Goal: Feedback & Contribution: Leave review/rating

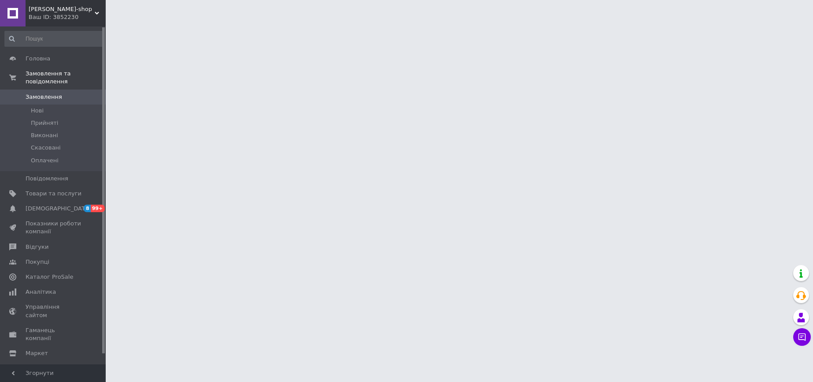
click at [52, 12] on span "[PERSON_NAME]-shop" at bounding box center [62, 9] width 66 height 8
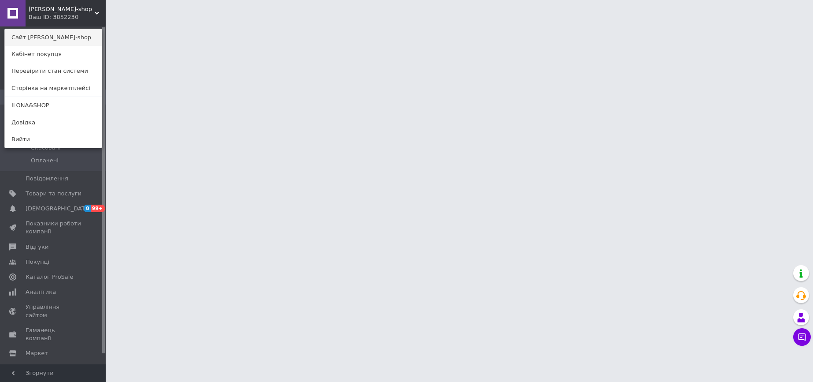
click at [55, 39] on link "Сайт [PERSON_NAME]-shop" at bounding box center [53, 37] width 97 height 17
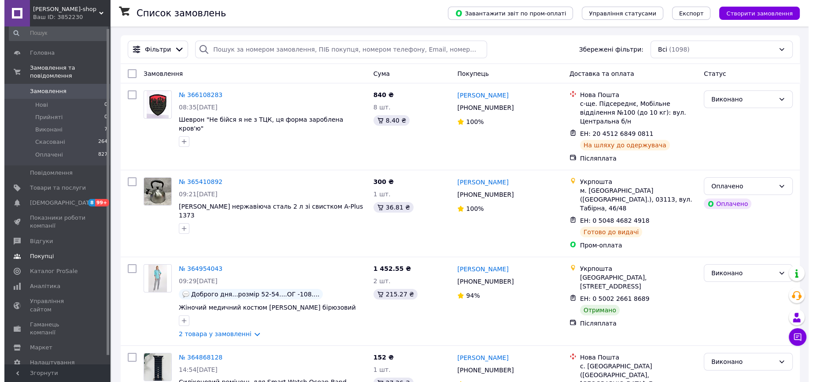
scroll to position [11, 0]
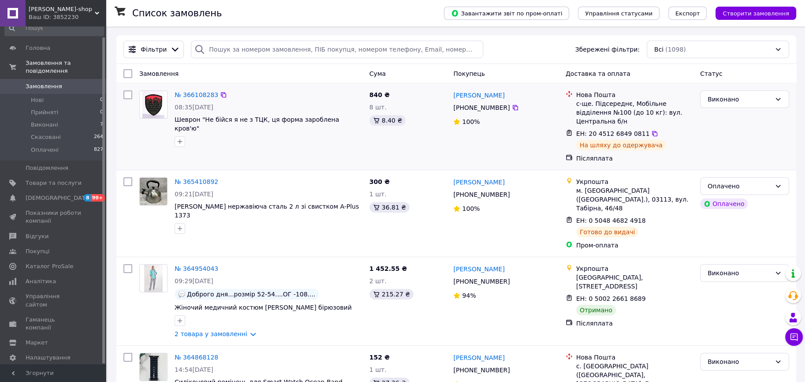
click at [587, 154] on div "Післяплата" at bounding box center [634, 158] width 117 height 9
click at [45, 292] on span "Управління сайтом" at bounding box center [54, 300] width 56 height 16
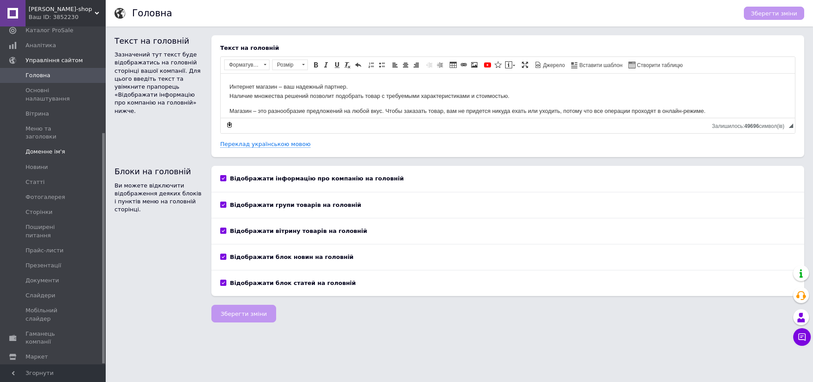
scroll to position [156, 0]
click at [41, 362] on span "Налаштування" at bounding box center [48, 366] width 45 height 8
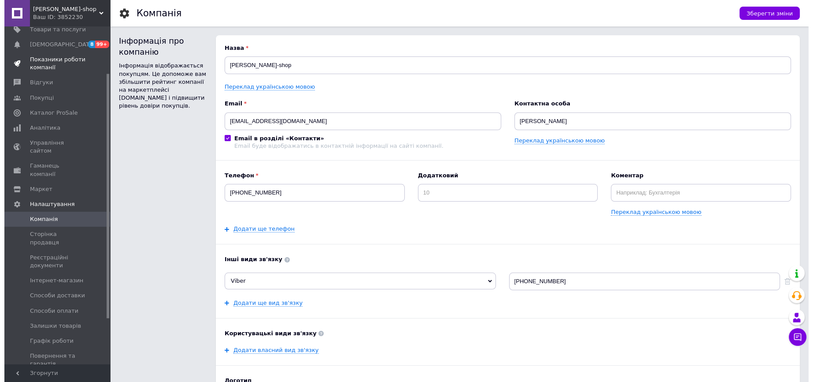
scroll to position [9, 0]
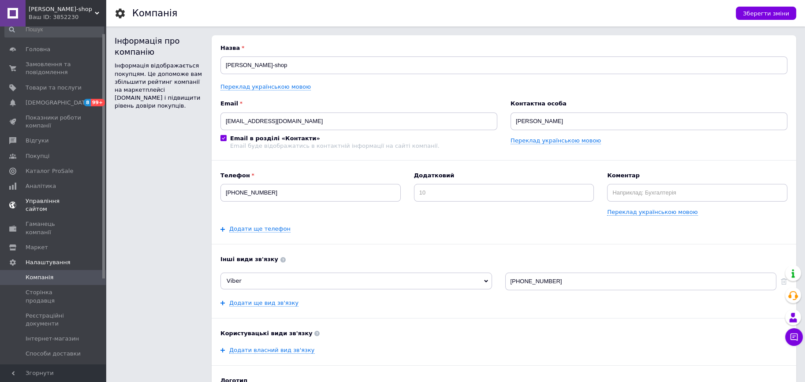
click at [48, 203] on span "Управління сайтом" at bounding box center [54, 205] width 56 height 16
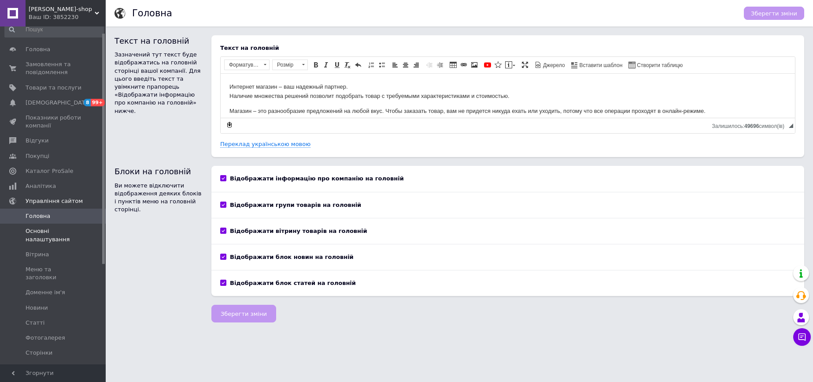
click at [43, 233] on span "Основні налаштування" at bounding box center [54, 235] width 56 height 16
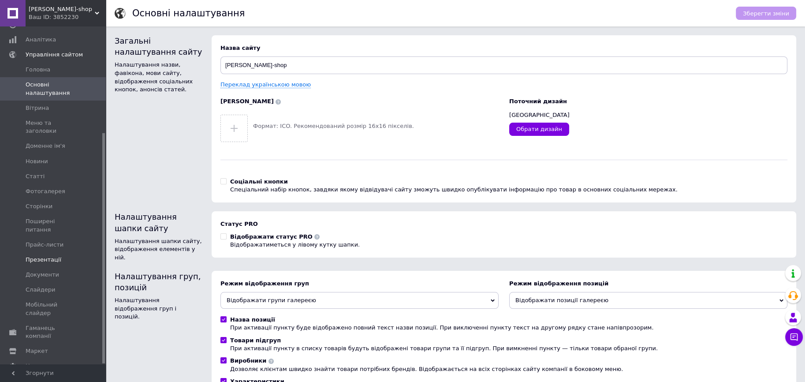
scroll to position [59, 0]
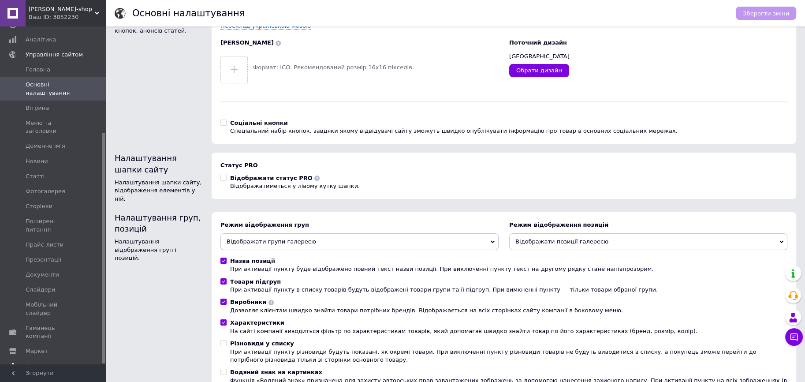
click at [41, 362] on span "Налаштування" at bounding box center [48, 366] width 45 height 8
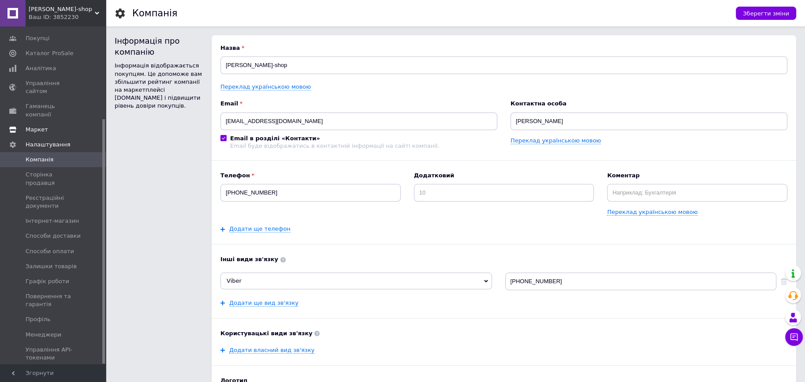
click at [39, 126] on span "Маркет" at bounding box center [37, 130] width 22 height 8
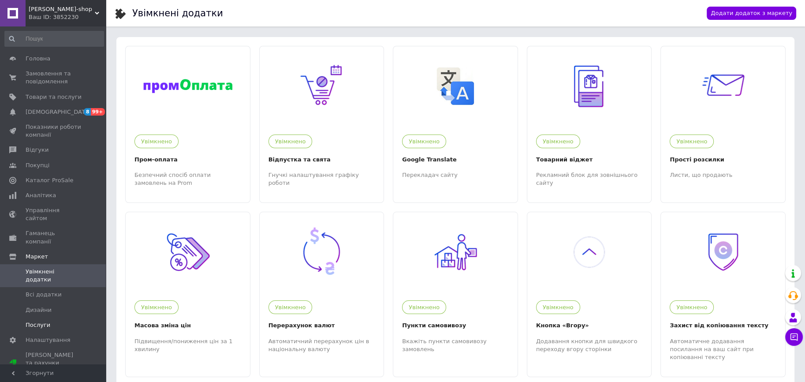
click at [40, 321] on span "Послуги" at bounding box center [38, 325] width 25 height 8
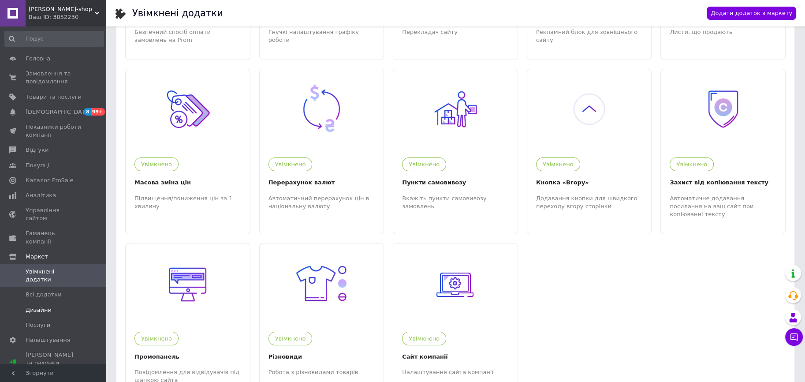
scroll to position [192, 0]
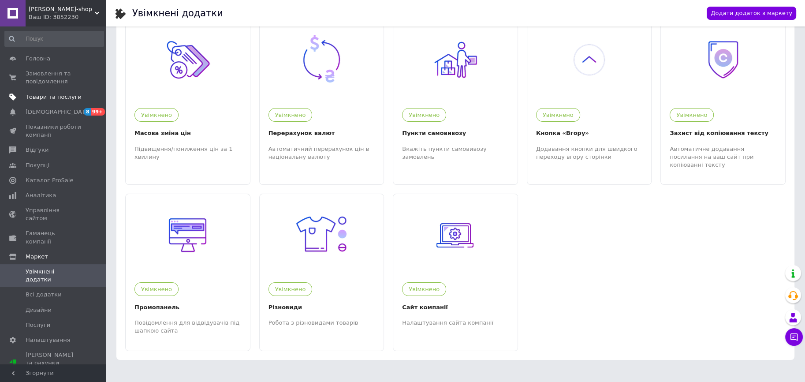
click at [50, 97] on span "Товари та послуги" at bounding box center [54, 97] width 56 height 8
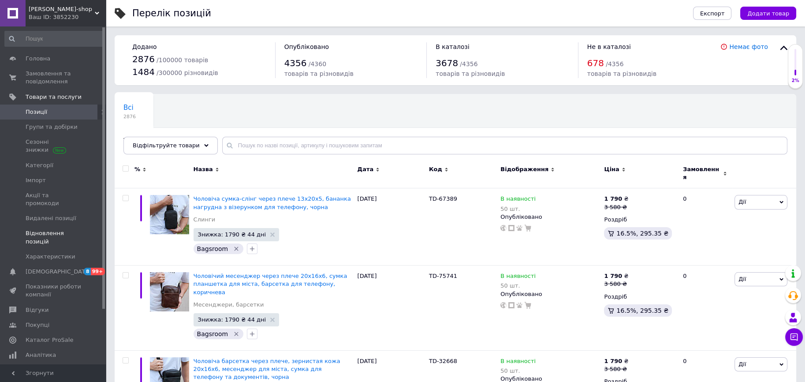
click at [59, 229] on span "Відновлення позицій" at bounding box center [54, 237] width 56 height 16
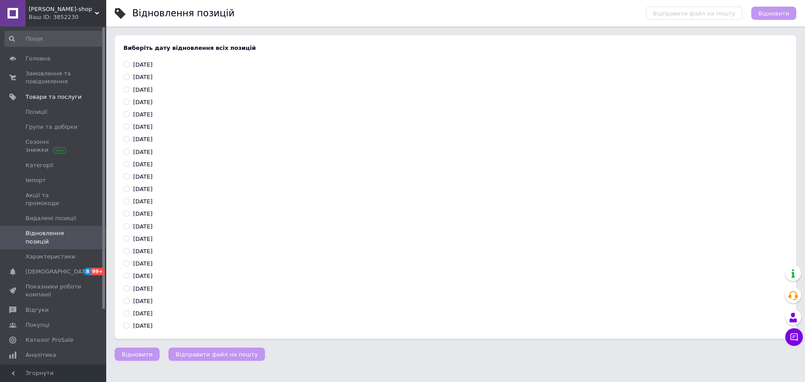
click at [126, 65] on input "11.10.2025" at bounding box center [126, 64] width 6 height 6
radio input "true"
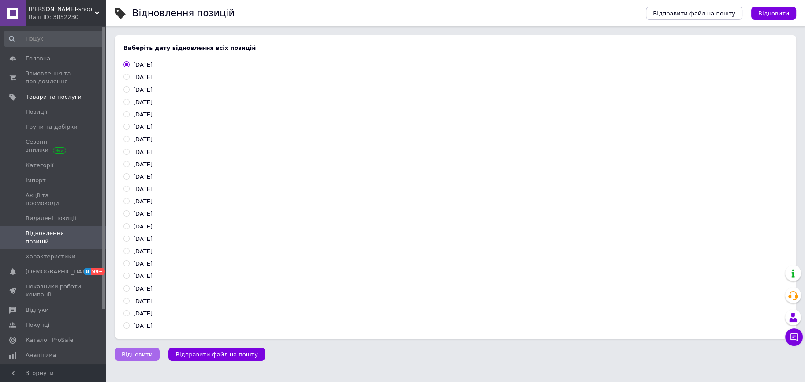
click at [134, 351] on span "Відновити" at bounding box center [137, 354] width 31 height 7
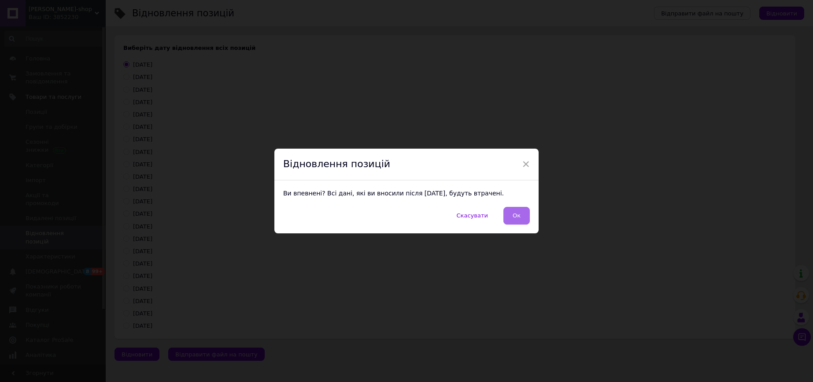
click at [515, 217] on span "Ок" at bounding box center [517, 215] width 8 height 7
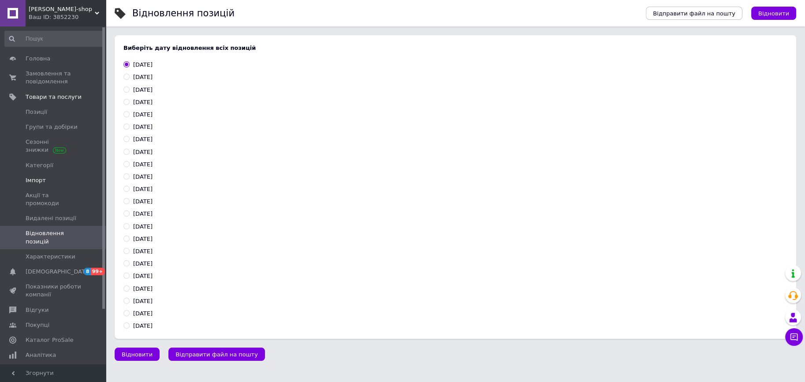
click at [31, 180] on span "Імпорт" at bounding box center [36, 180] width 20 height 8
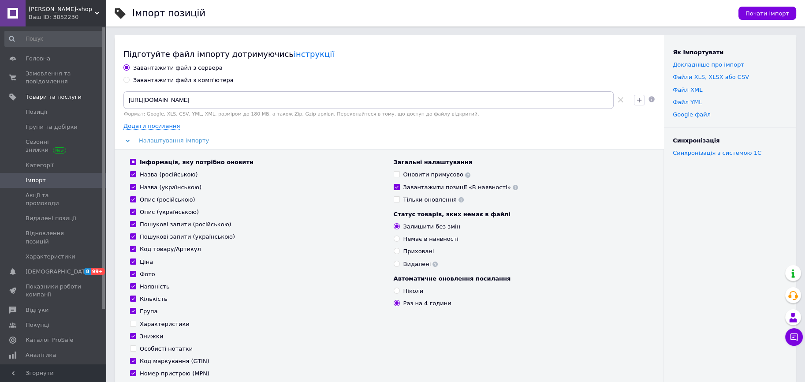
click at [131, 312] on input "Група" at bounding box center [133, 311] width 6 height 6
checkbox input "false"
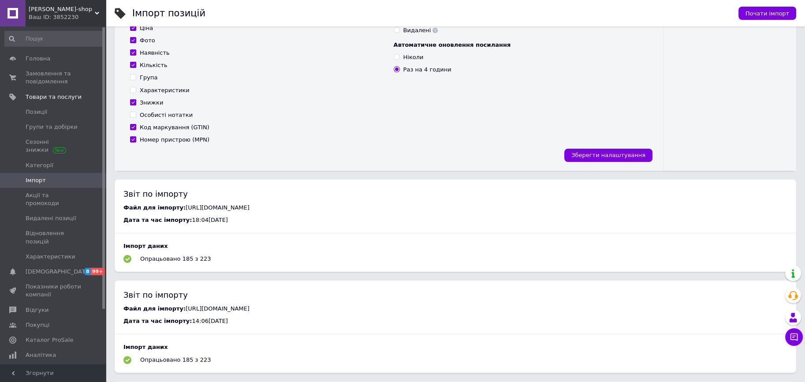
scroll to position [235, 0]
click at [586, 148] on button "Зберегти налаштування" at bounding box center [608, 153] width 88 height 13
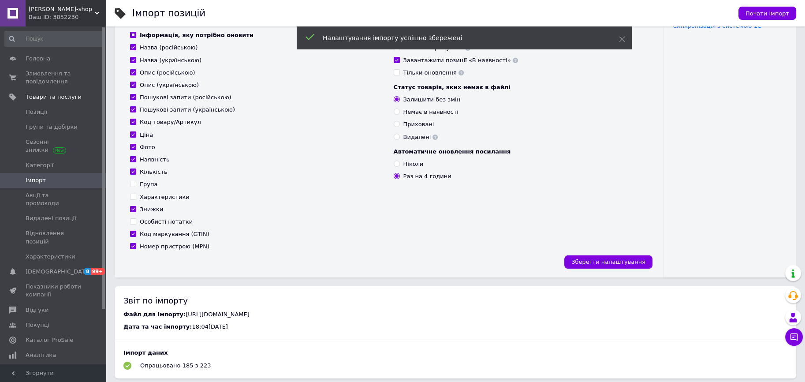
scroll to position [118, 0]
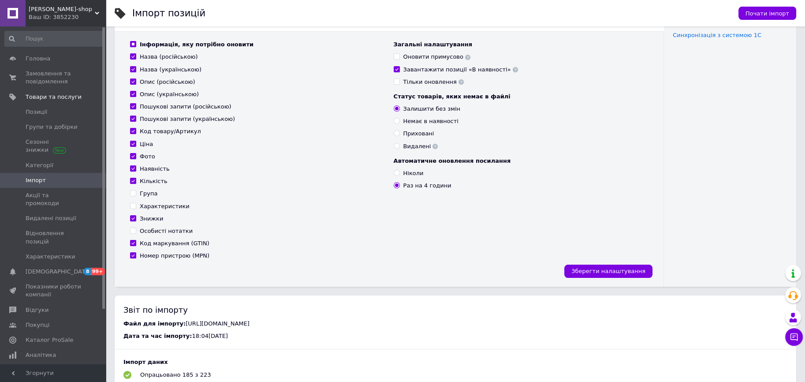
click at [58, 17] on div "Ваш ID: 3852230" at bounding box center [67, 17] width 77 height 8
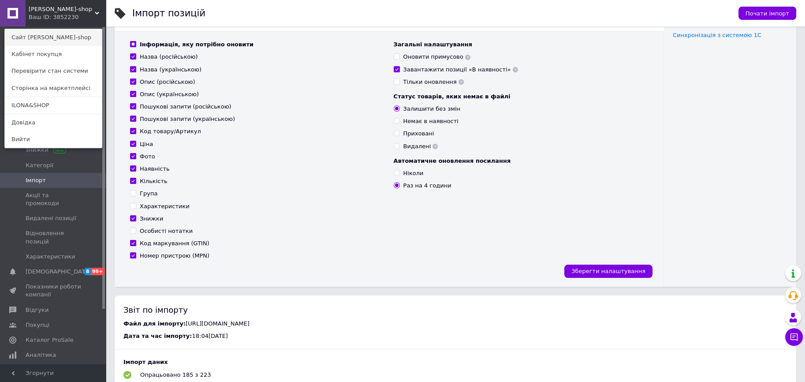
click at [63, 35] on link "Сайт [PERSON_NAME]-shop" at bounding box center [53, 37] width 97 height 17
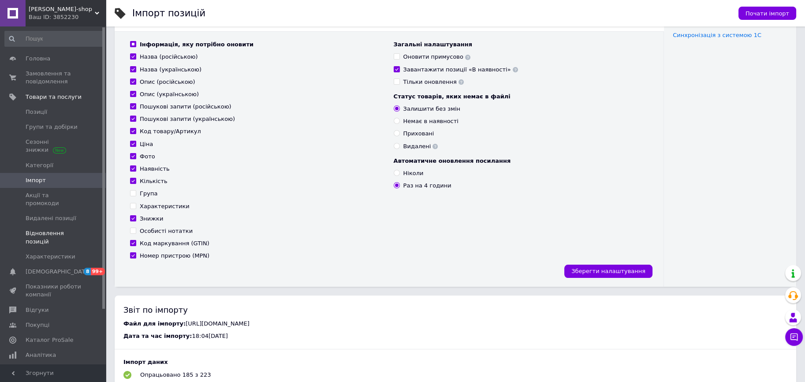
click at [78, 229] on span "Відновлення позицій" at bounding box center [54, 237] width 56 height 16
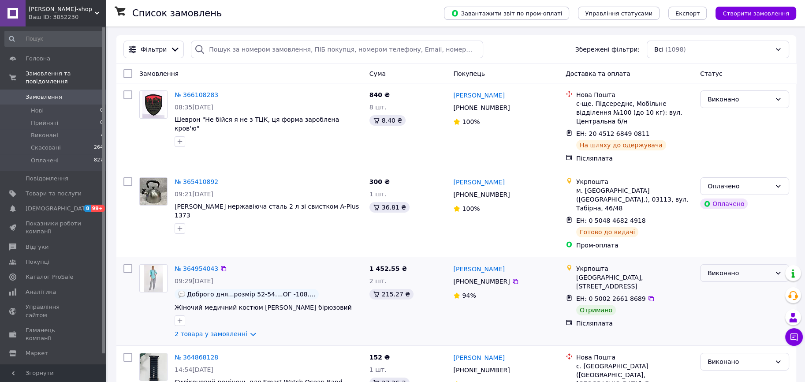
click at [730, 268] on div "Виконано" at bounding box center [738, 273] width 63 height 10
click at [732, 308] on li "Оплачено" at bounding box center [744, 306] width 88 height 16
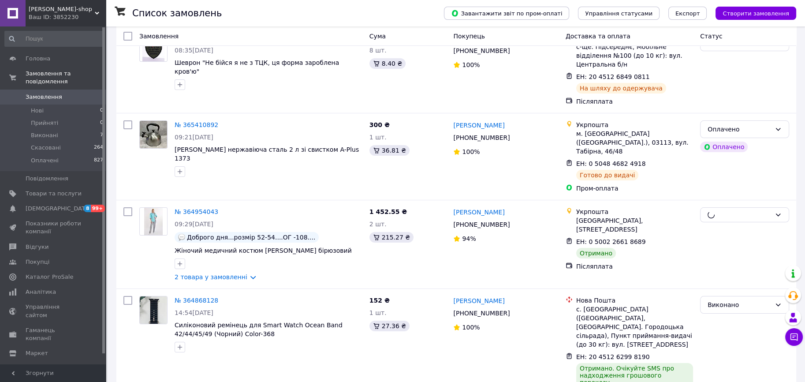
scroll to position [118, 0]
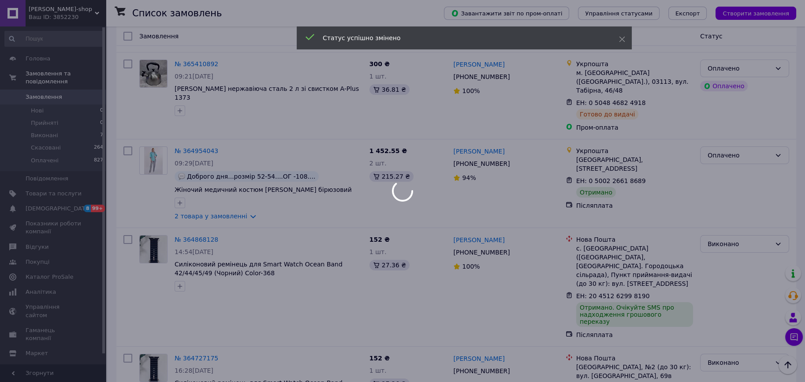
click at [197, 131] on div at bounding box center [402, 191] width 805 height 382
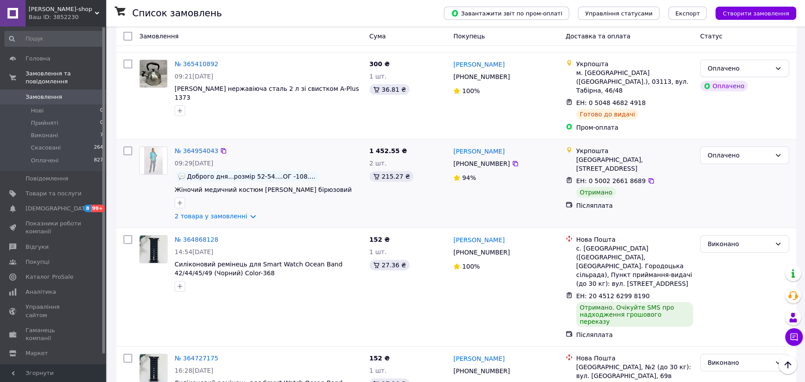
click at [195, 145] on div "№ 364954043" at bounding box center [196, 150] width 45 height 11
click at [194, 147] on link "№ 364954043" at bounding box center [197, 150] width 44 height 7
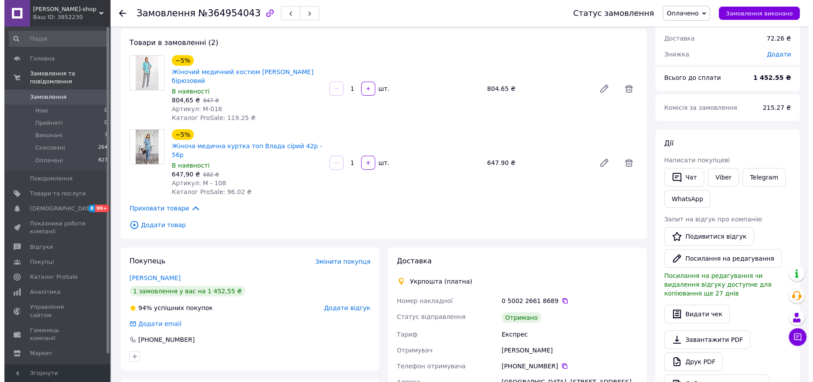
scroll to position [118, 0]
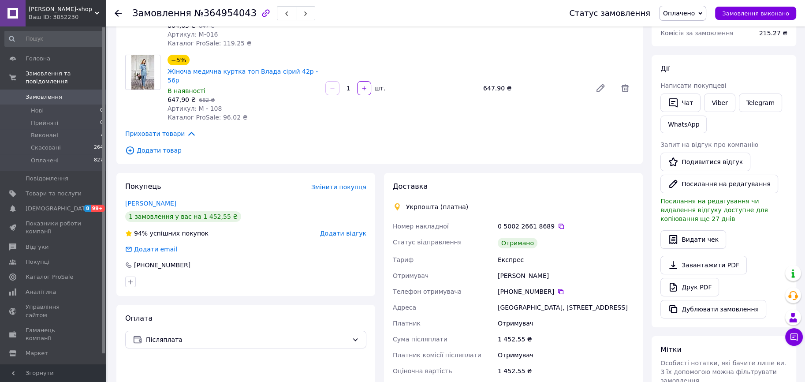
click at [344, 230] on span "Додати відгук" at bounding box center [343, 233] width 46 height 7
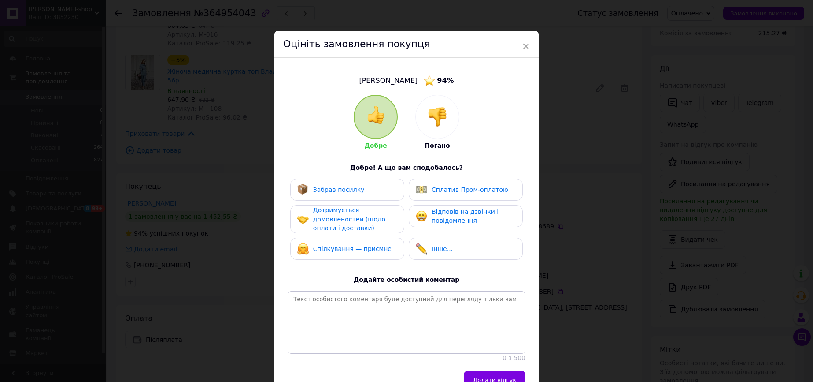
click at [343, 183] on div "Забрав посилку" at bounding box center [347, 189] width 114 height 22
click at [338, 213] on span "Дотримується домовленостей (щодо оплати і доставки)" at bounding box center [349, 218] width 72 height 25
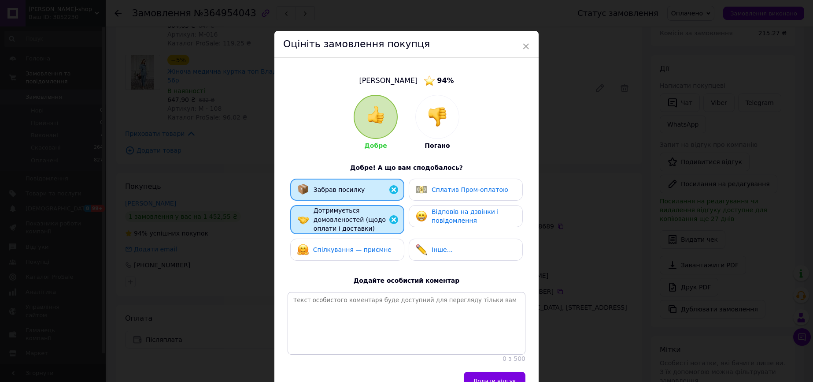
click at [348, 241] on div "Спілкування — приємне" at bounding box center [347, 249] width 114 height 22
click at [418, 210] on img at bounding box center [421, 215] width 11 height 11
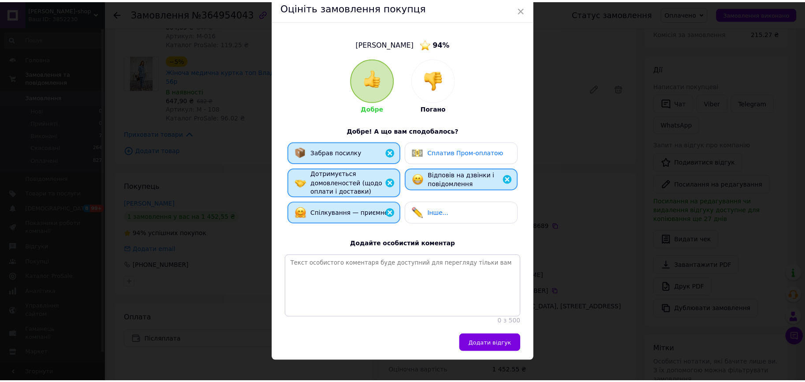
scroll to position [54, 0]
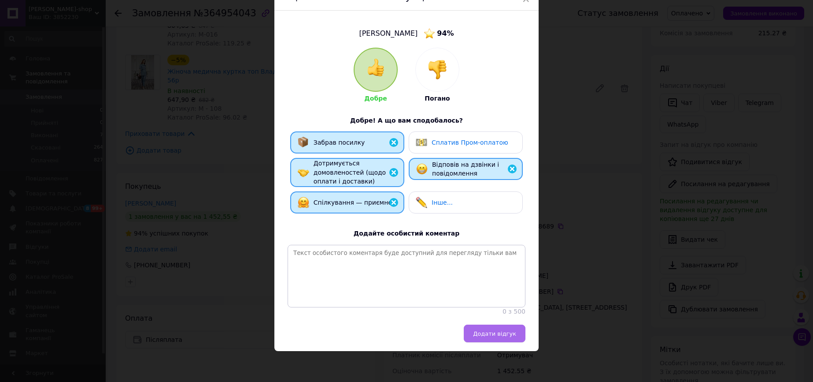
click at [494, 332] on span "Додати відгук" at bounding box center [494, 333] width 43 height 7
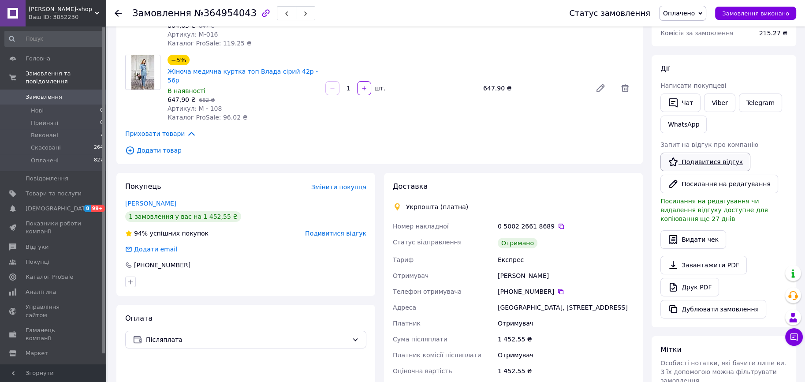
click at [704, 160] on link "Подивитися відгук" at bounding box center [705, 161] width 90 height 19
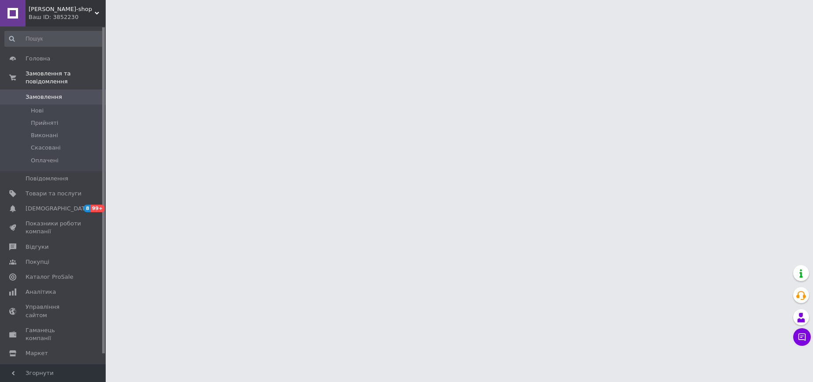
click at [217, 22] on html "Kate-shop Ваш ID: 3852230 Сайт Kate-shop Кабінет покупця Перевірити стан систем…" at bounding box center [406, 11] width 813 height 22
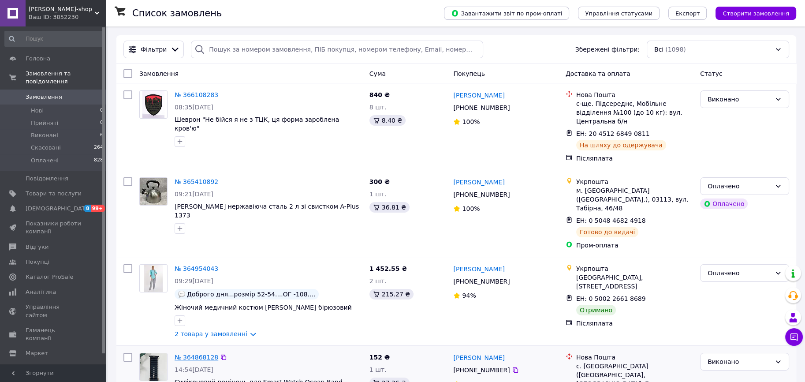
click at [194, 353] on link "№ 364868128" at bounding box center [197, 356] width 44 height 7
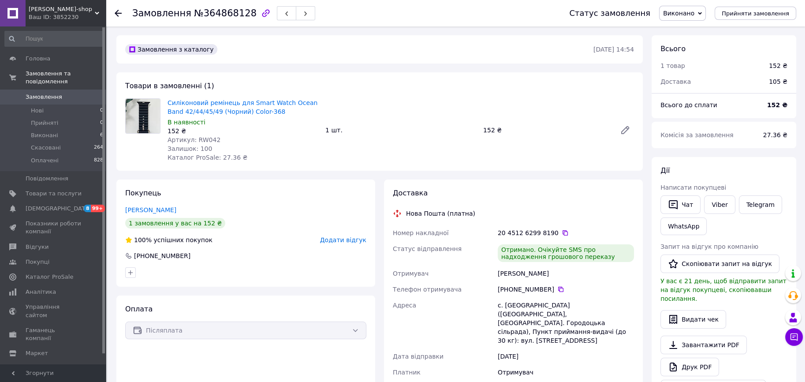
click at [682, 14] on span "Виконано" at bounding box center [678, 13] width 31 height 7
click at [683, 56] on li "Оплачено" at bounding box center [682, 57] width 46 height 13
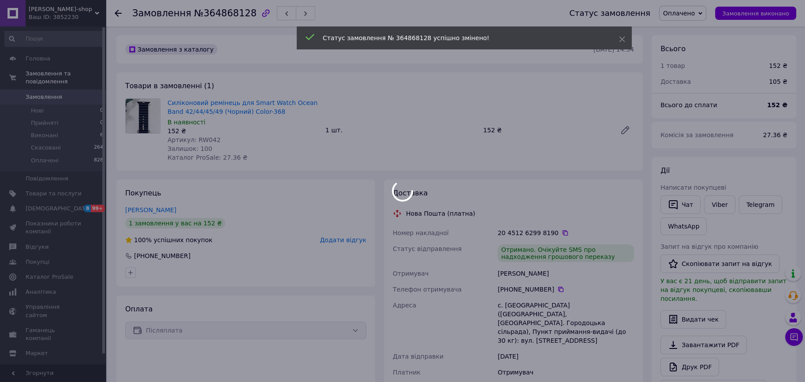
click at [337, 239] on div at bounding box center [402, 191] width 805 height 382
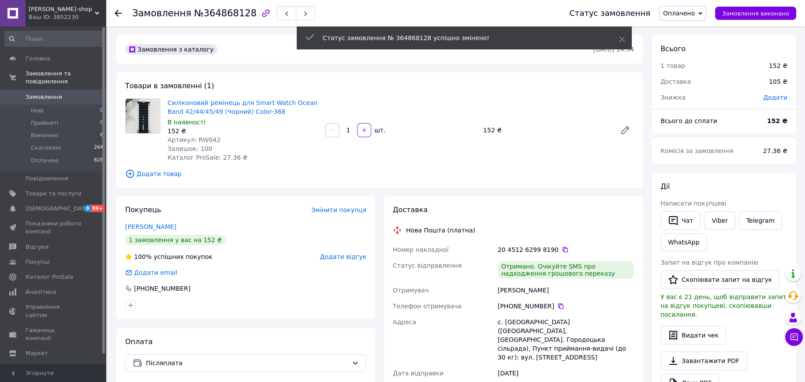
click at [337, 239] on div "1 замовлення у вас на 152 ₴" at bounding box center [245, 239] width 241 height 11
click at [338, 253] on span "Додати відгук" at bounding box center [343, 256] width 46 height 7
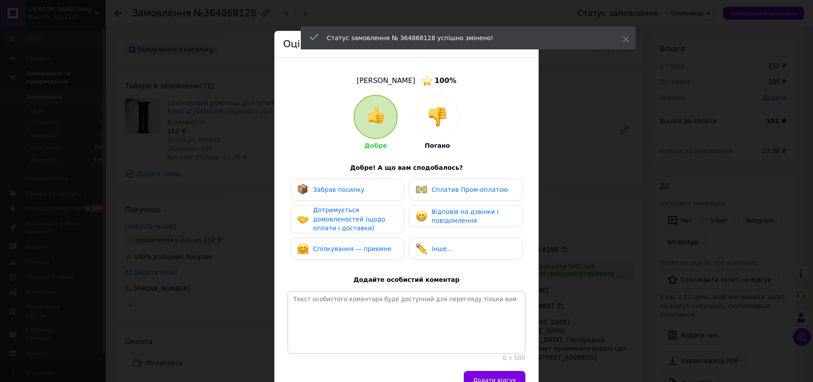
click at [342, 206] on span "Дотримується домовленостей (щодо оплати і доставки)" at bounding box center [349, 218] width 72 height 25
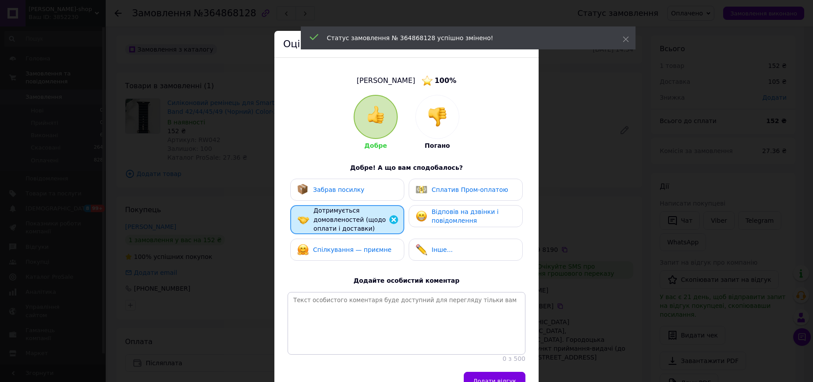
click at [347, 187] on span "Забрав посилку" at bounding box center [339, 189] width 52 height 7
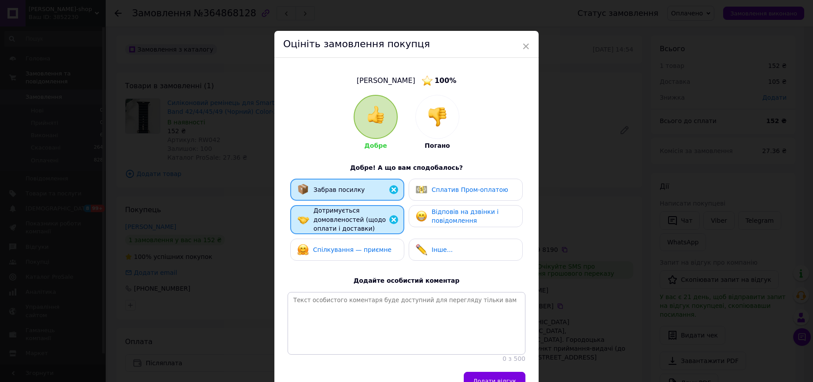
click at [345, 253] on div "Спілкування — приємне" at bounding box center [344, 249] width 94 height 11
click at [462, 206] on div "Відповів на дзвінки і повідомлення" at bounding box center [466, 216] width 114 height 22
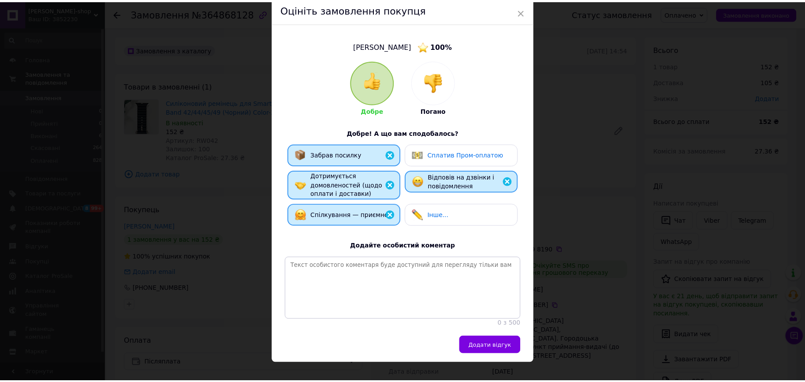
scroll to position [54, 0]
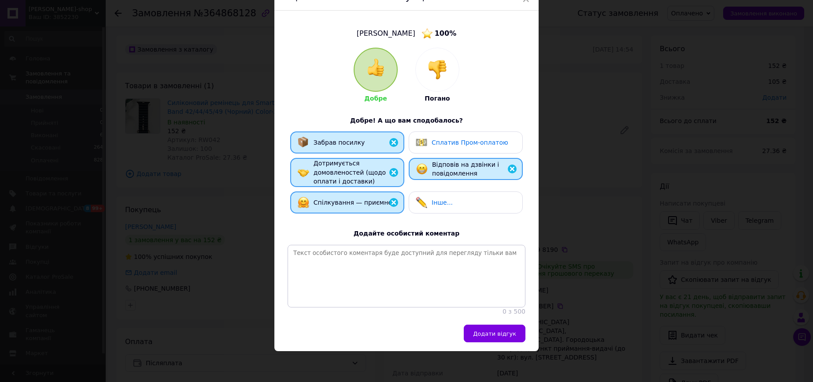
click at [502, 323] on div "Юха Олександр 100 % Добре Погано Добре! А що вам сподобалось? Забрав посилку Сп…" at bounding box center [407, 168] width 264 height 314
drag, startPoint x: 495, startPoint y: 333, endPoint x: 499, endPoint y: 328, distance: 5.9
click at [495, 332] on span "Додати відгук" at bounding box center [494, 333] width 43 height 7
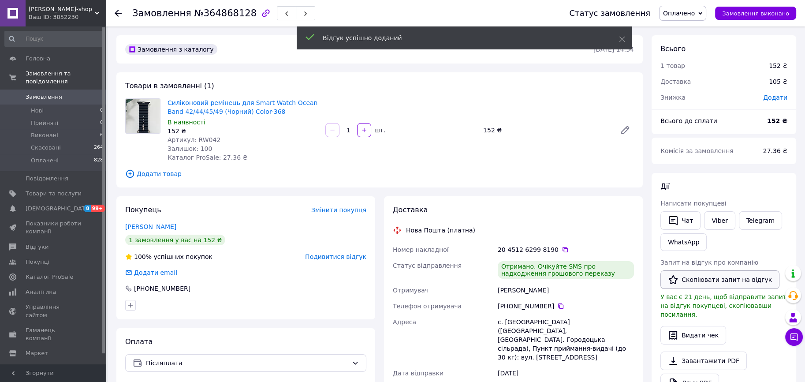
click at [694, 275] on button "Скопіювати запит на відгук" at bounding box center [719, 279] width 119 height 19
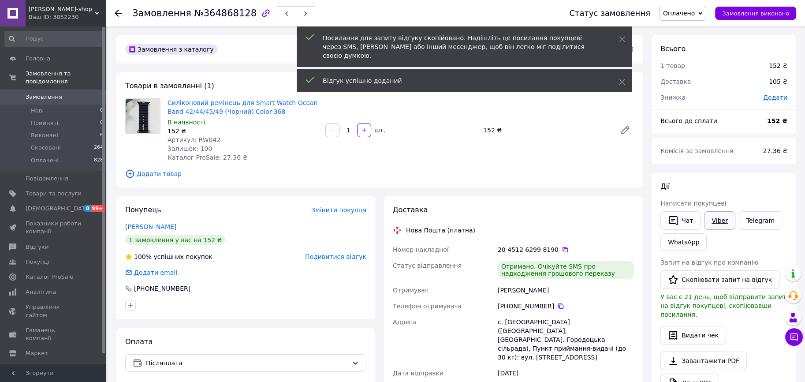
click at [708, 223] on link "Viber" at bounding box center [719, 220] width 31 height 19
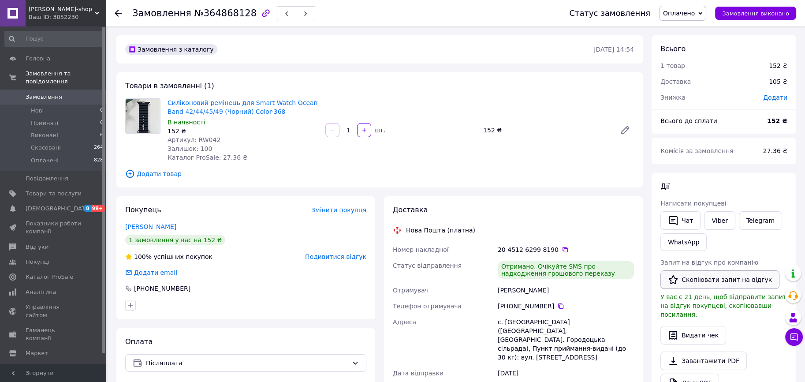
click at [748, 281] on button "Скопіювати запит на відгук" at bounding box center [719, 279] width 119 height 19
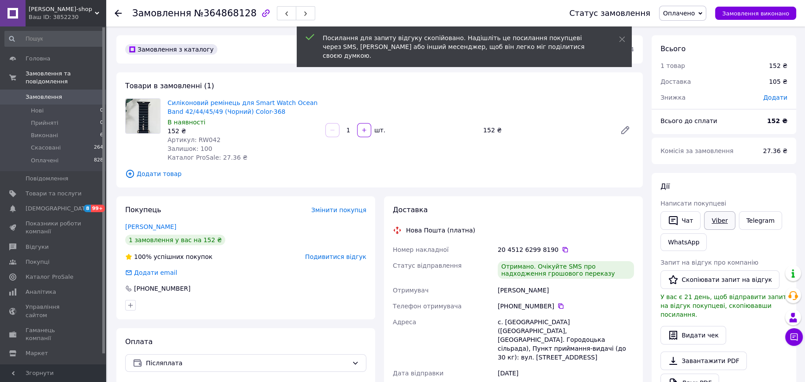
click at [721, 220] on link "Viber" at bounding box center [719, 220] width 31 height 19
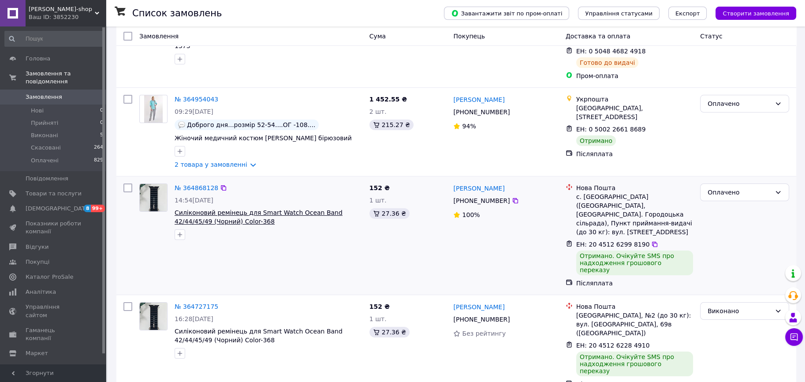
scroll to position [176, 0]
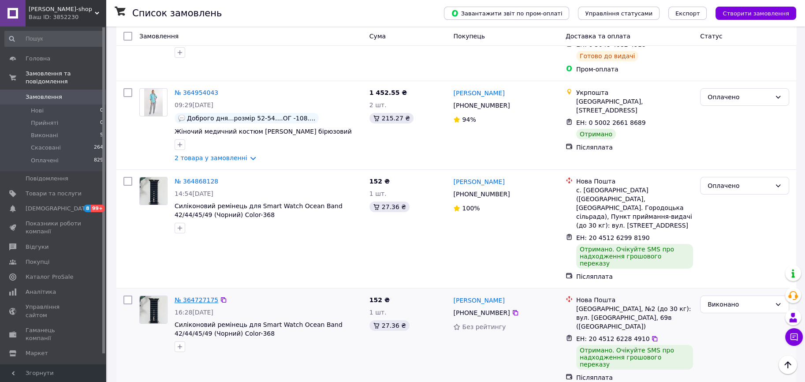
click at [196, 296] on link "№ 364727175" at bounding box center [197, 299] width 44 height 7
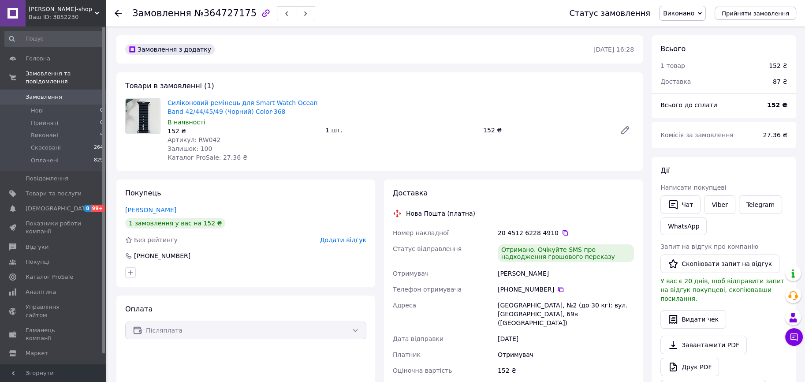
click at [345, 246] on div "Покупець Салтыков Олег 1 замовлення у вас на 152 ₴ Без рейтингу Додати відгук +…" at bounding box center [245, 232] width 259 height 107
click at [347, 238] on span "Додати відгук" at bounding box center [343, 239] width 46 height 7
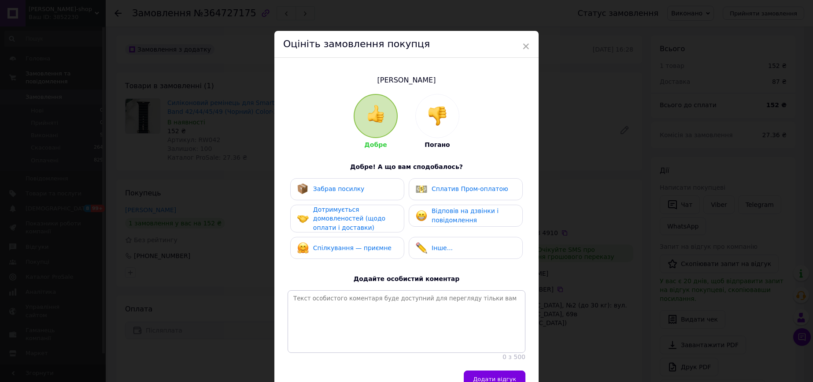
click at [344, 251] on div "Спілкування — приємне" at bounding box center [344, 247] width 94 height 11
click at [349, 219] on span "Дотримується домовленостей (щодо оплати і доставки)" at bounding box center [349, 218] width 72 height 25
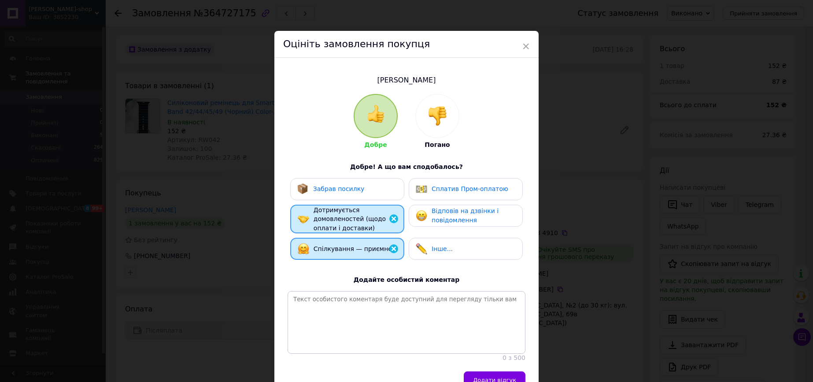
click at [348, 190] on span "Забрав посилку" at bounding box center [339, 188] width 52 height 7
click at [435, 220] on span "Відповів на дзвінки і повідомлення" at bounding box center [465, 215] width 67 height 16
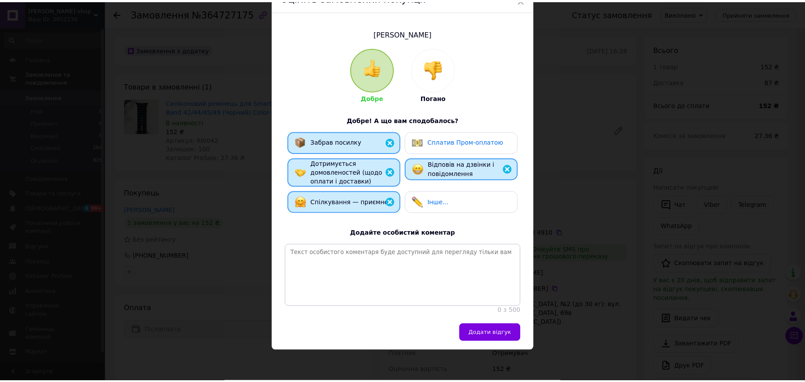
scroll to position [53, 0]
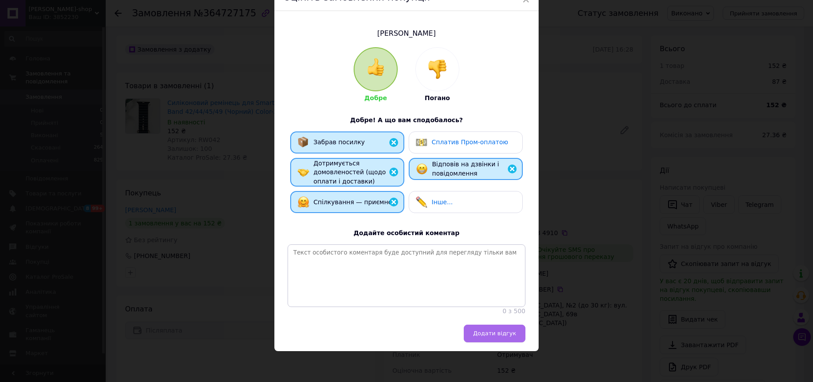
click at [476, 329] on button "Додати відгук" at bounding box center [495, 333] width 62 height 18
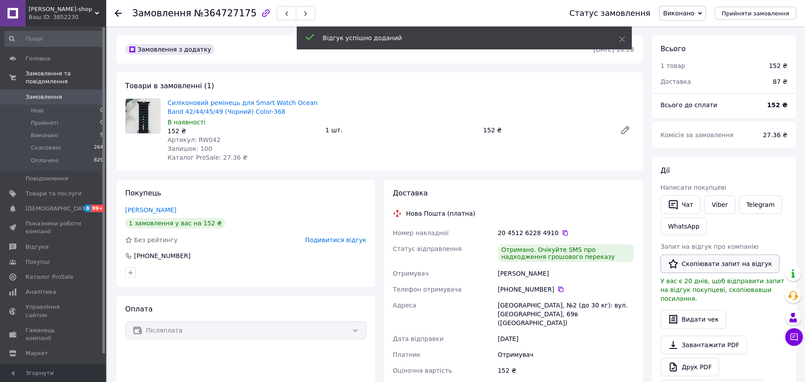
click at [688, 260] on button "Скопіювати запит на відгук" at bounding box center [719, 263] width 119 height 19
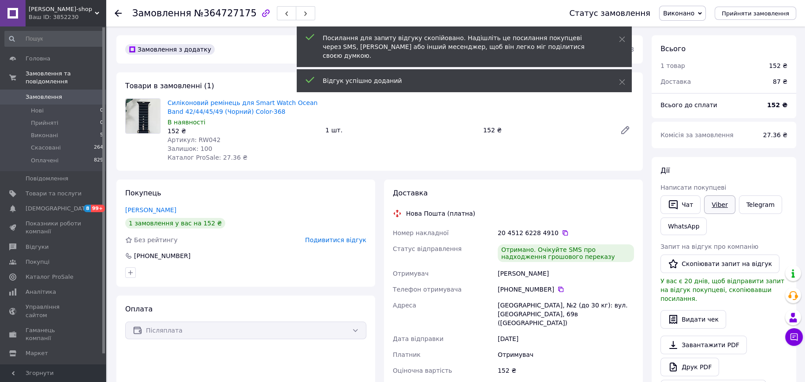
click at [707, 198] on link "Viber" at bounding box center [719, 204] width 31 height 19
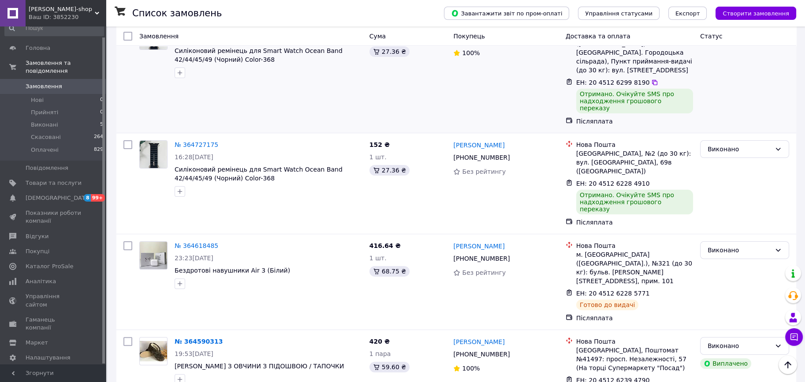
scroll to position [353, 0]
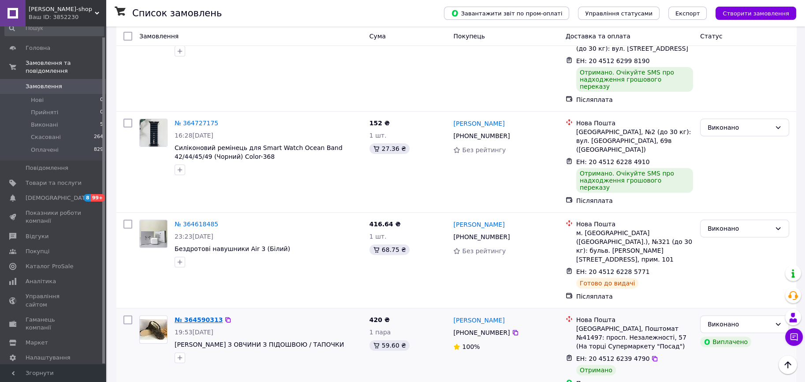
click at [207, 316] on link "№ 364590313" at bounding box center [199, 319] width 48 height 7
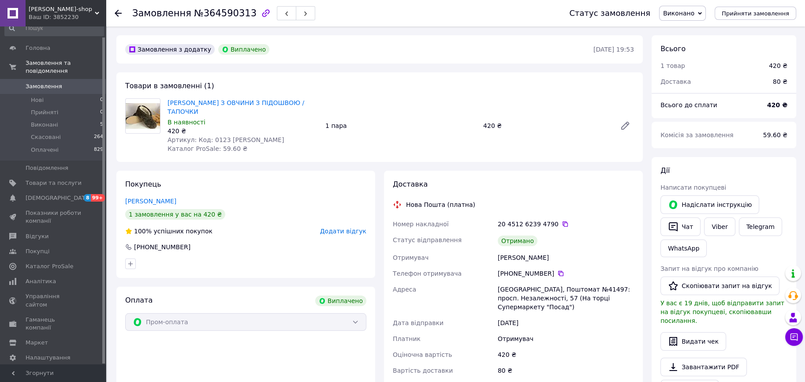
click at [340, 227] on span "Додати відгук" at bounding box center [343, 230] width 46 height 7
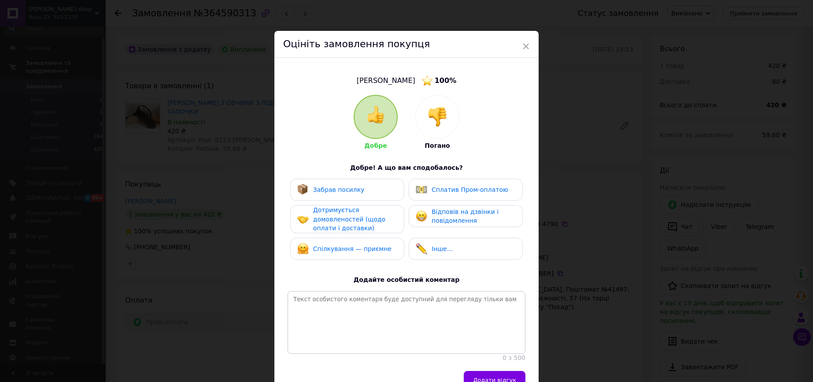
click at [342, 187] on span "Забрав посилку" at bounding box center [339, 189] width 52 height 7
click at [345, 217] on span "Дотримується домовленостей (щодо оплати і доставки)" at bounding box center [349, 218] width 72 height 25
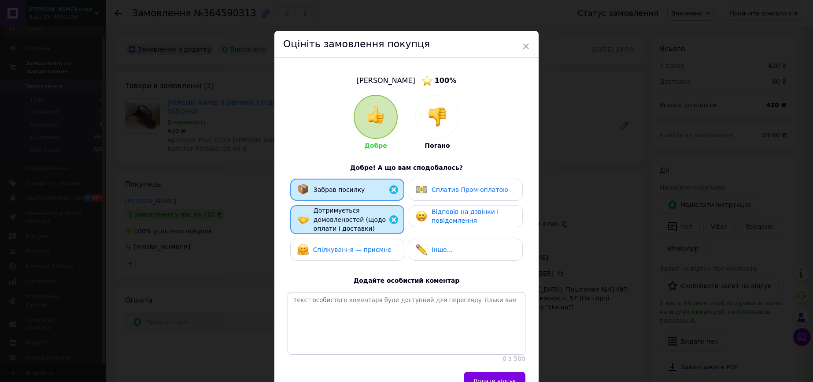
click at [349, 253] on div "Спілкування — приємне" at bounding box center [344, 249] width 94 height 11
click at [434, 210] on span "Відповів на дзвінки і повідомлення" at bounding box center [465, 216] width 67 height 16
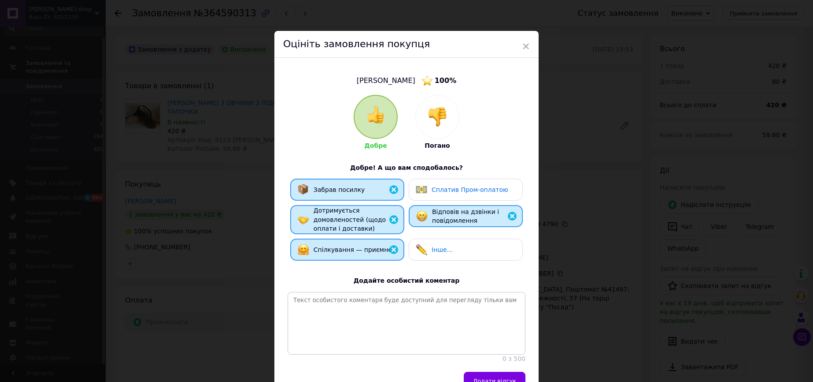
click at [441, 193] on div "Сплатив Пром-оплатою" at bounding box center [462, 189] width 93 height 11
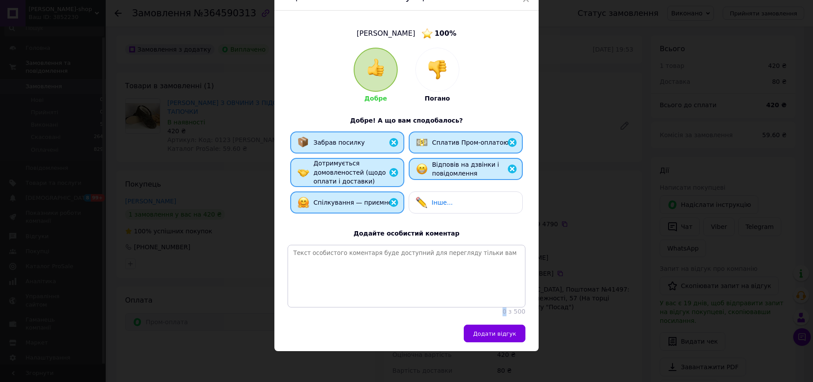
click at [507, 319] on div "Дика Юлія 100 % Добре Погано Добре! А що вам сподобалось? Забрав посилку Сплати…" at bounding box center [407, 168] width 264 height 314
click at [502, 330] on span "Додати відгук" at bounding box center [494, 333] width 43 height 7
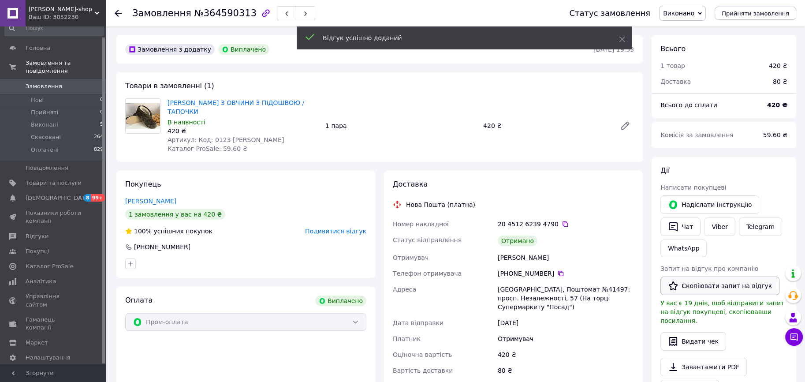
click at [716, 283] on button "Скопіювати запит на відгук" at bounding box center [719, 285] width 119 height 19
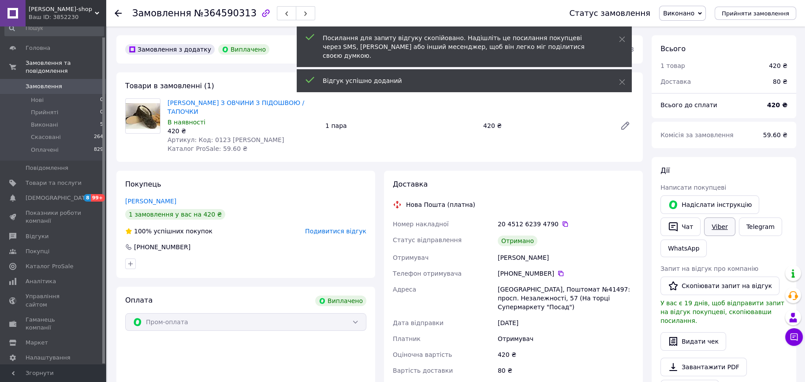
click at [718, 231] on link "Viber" at bounding box center [719, 226] width 31 height 19
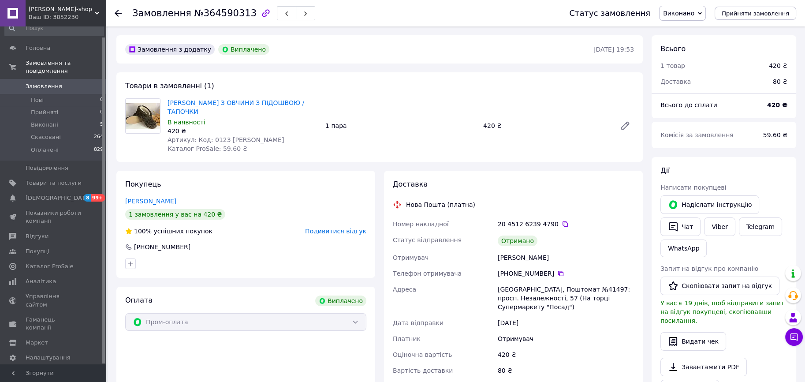
click at [694, 10] on span "Виконано" at bounding box center [678, 13] width 31 height 7
click at [688, 55] on li "Оплачено" at bounding box center [682, 57] width 46 height 13
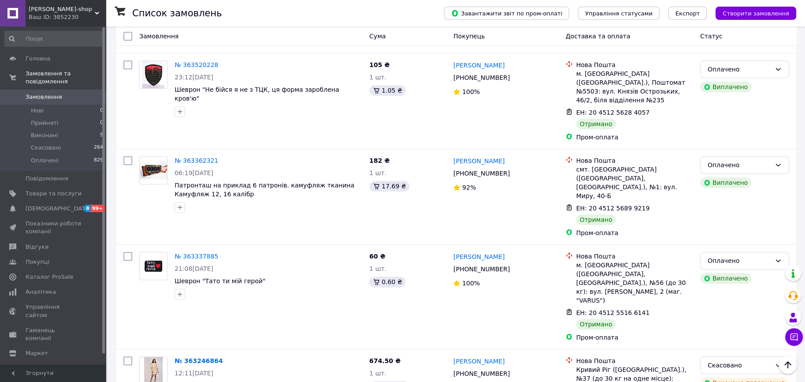
scroll to position [999, 0]
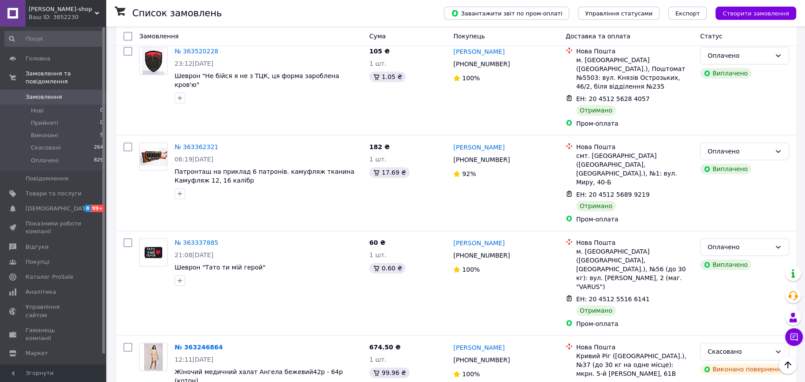
click at [36, 13] on div "Ваш ID: 3852230" at bounding box center [67, 17] width 77 height 8
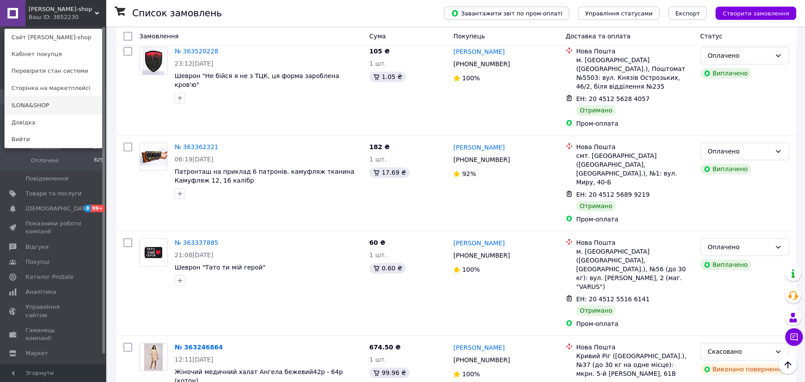
click at [46, 103] on link "ILONA&SHOP" at bounding box center [53, 105] width 97 height 17
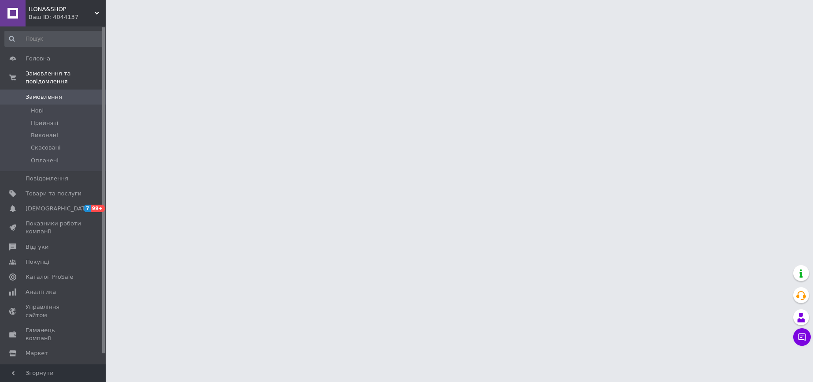
click at [60, 93] on span "Замовлення" at bounding box center [54, 97] width 56 height 8
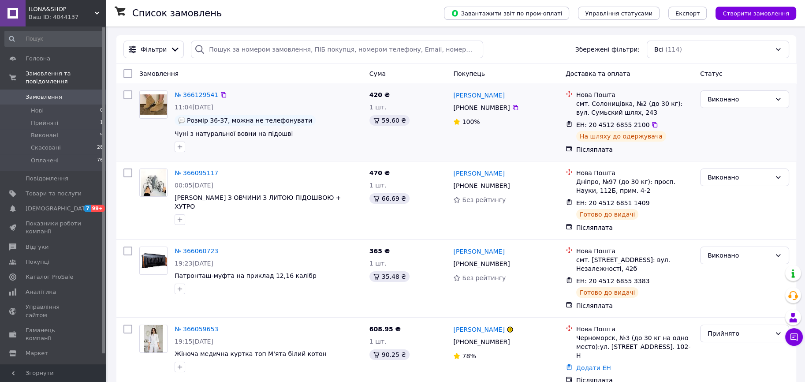
scroll to position [118, 0]
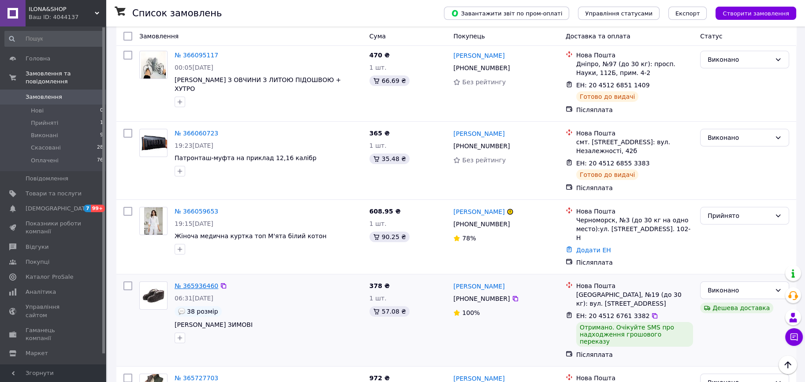
click at [191, 282] on link "№ 365936460" at bounding box center [197, 285] width 44 height 7
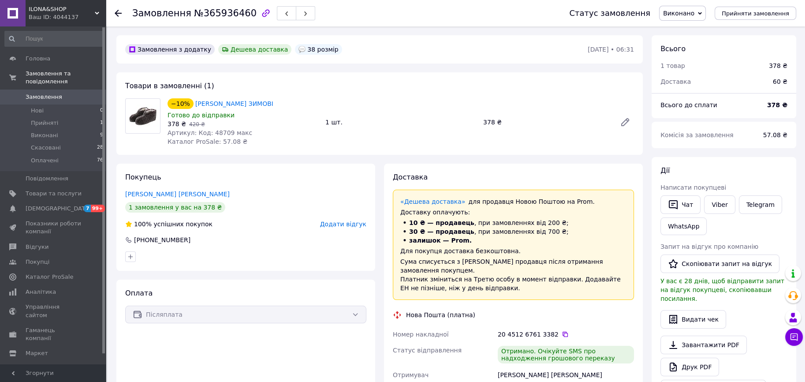
click at [347, 225] on span "Додати відгук" at bounding box center [343, 223] width 46 height 7
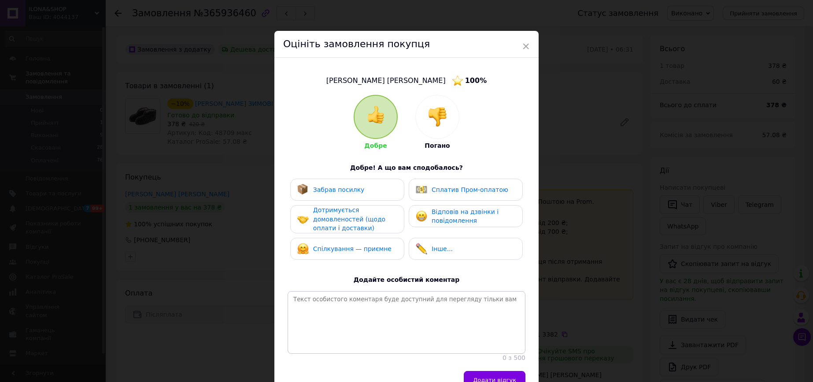
click at [346, 252] on div "Спілкування — приємне" at bounding box center [352, 248] width 78 height 9
click at [349, 218] on span "Дотримується домовленостей (щодо оплати і доставки)" at bounding box center [349, 218] width 72 height 25
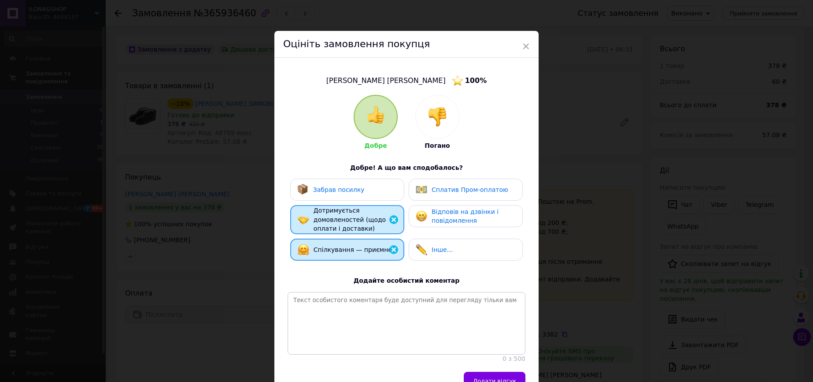
click at [347, 189] on span "Забрав посилку" at bounding box center [339, 189] width 52 height 7
click at [465, 194] on div "Сплатив Пром-оплатою" at bounding box center [462, 189] width 93 height 11
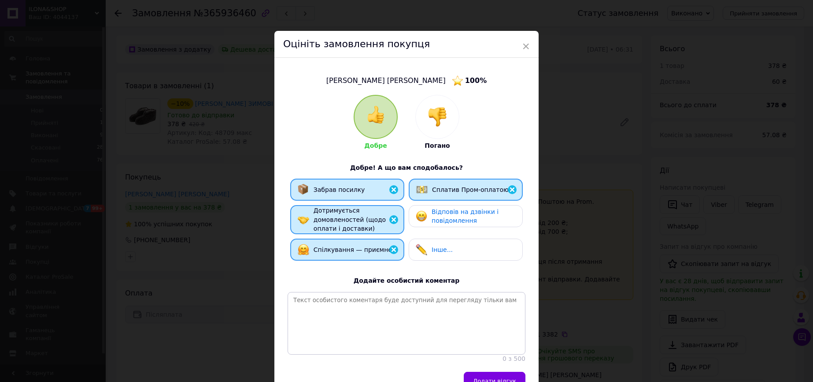
click at [465, 194] on div "Сплатив Пром-оплатою" at bounding box center [462, 189] width 93 height 11
click at [471, 225] on div "Відповів на дзвінки і повідомлення" at bounding box center [466, 216] width 114 height 22
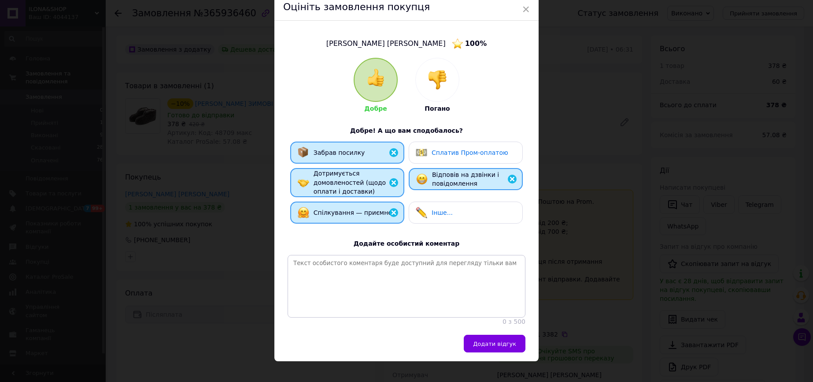
scroll to position [54, 0]
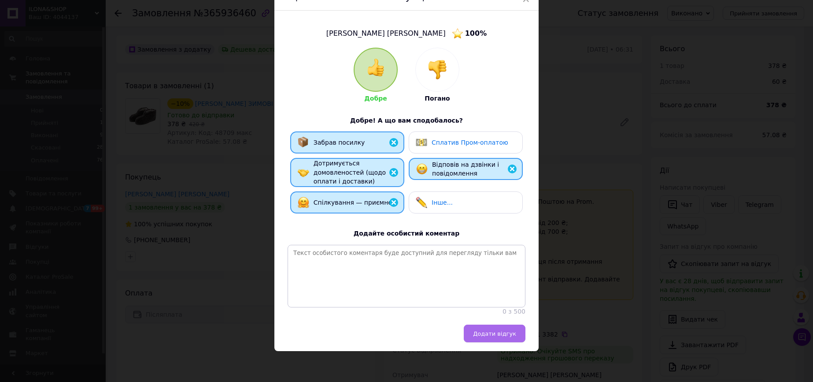
click at [488, 337] on span "Додати відгук" at bounding box center [494, 333] width 43 height 7
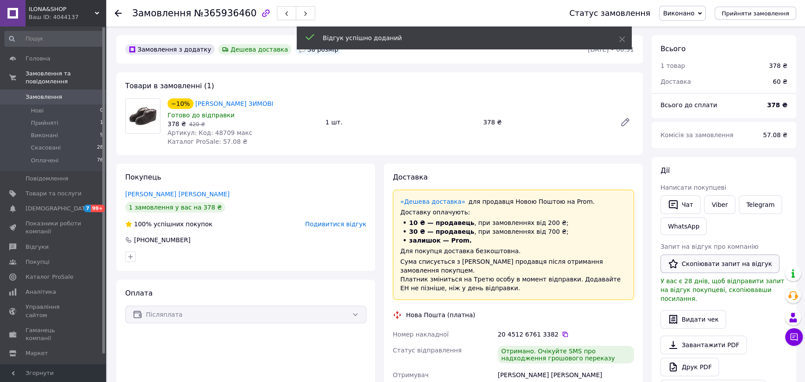
click at [688, 267] on button "Скопіювати запит на відгук" at bounding box center [719, 263] width 119 height 19
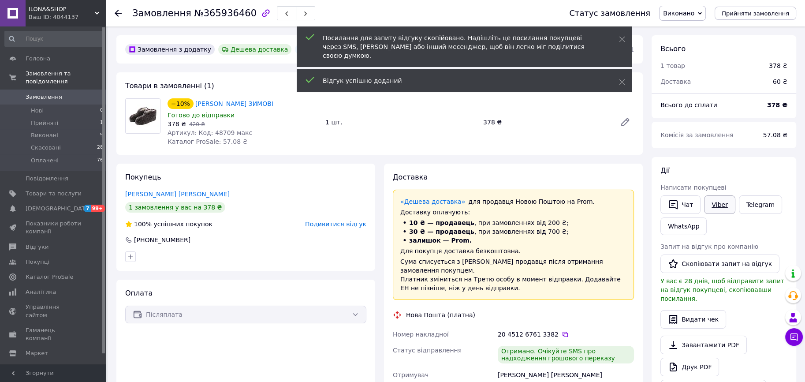
click at [713, 208] on link "Viber" at bounding box center [719, 204] width 31 height 19
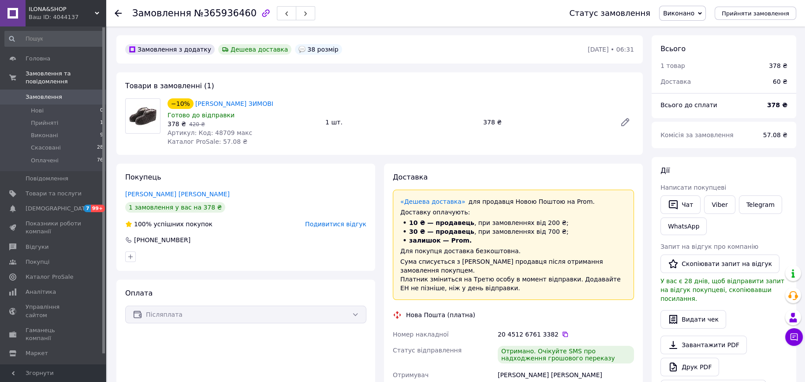
click at [686, 10] on span "Виконано" at bounding box center [678, 13] width 31 height 7
click at [690, 60] on li "Оплачено" at bounding box center [682, 57] width 46 height 13
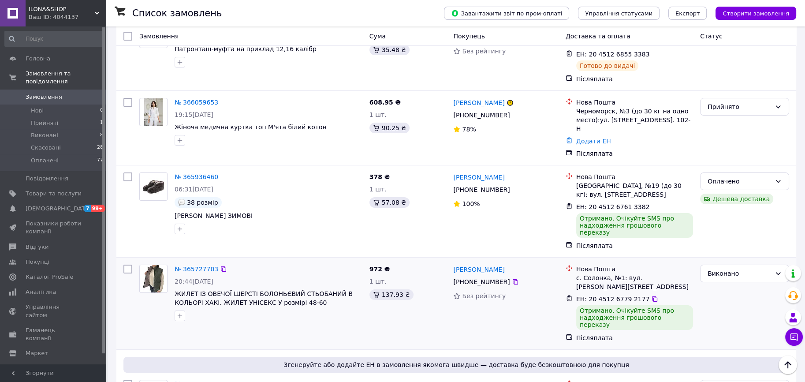
scroll to position [235, 0]
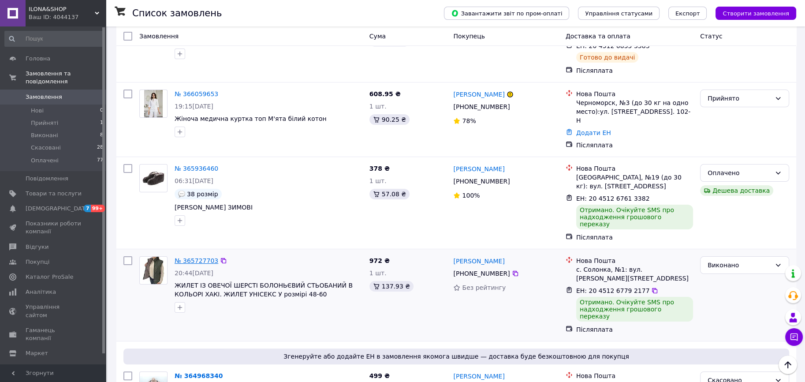
click at [196, 257] on link "№ 365727703" at bounding box center [197, 260] width 44 height 7
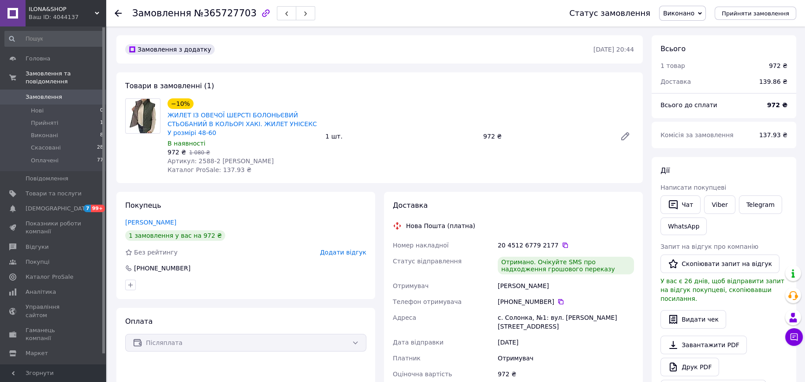
click at [348, 252] on span "Додати відгук" at bounding box center [343, 252] width 46 height 7
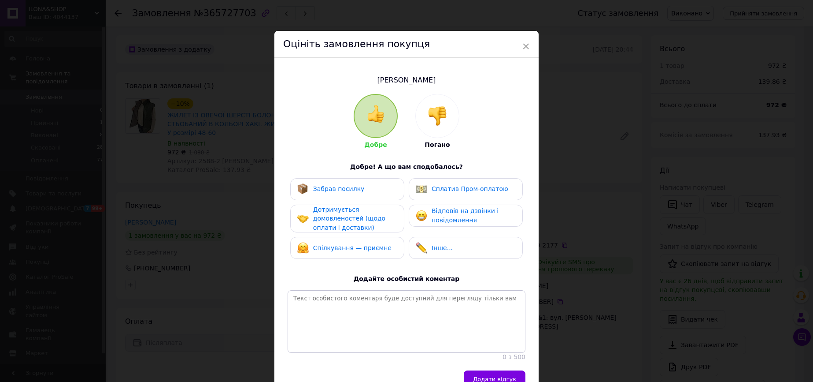
click at [344, 244] on span "Спілкування — приємне" at bounding box center [352, 247] width 78 height 7
drag, startPoint x: 335, startPoint y: 228, endPoint x: 331, endPoint y: 204, distance: 24.2
click at [334, 224] on span "Дотримується домовленостей (щодо оплати і доставки)" at bounding box center [349, 218] width 72 height 25
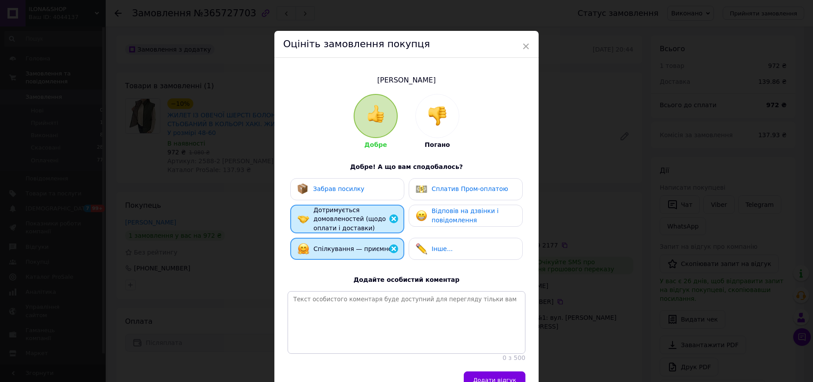
click at [331, 193] on div "Забрав посилку" at bounding box center [330, 188] width 67 height 11
click at [460, 212] on span "Відповів на дзвінки і повідомлення" at bounding box center [465, 215] width 67 height 16
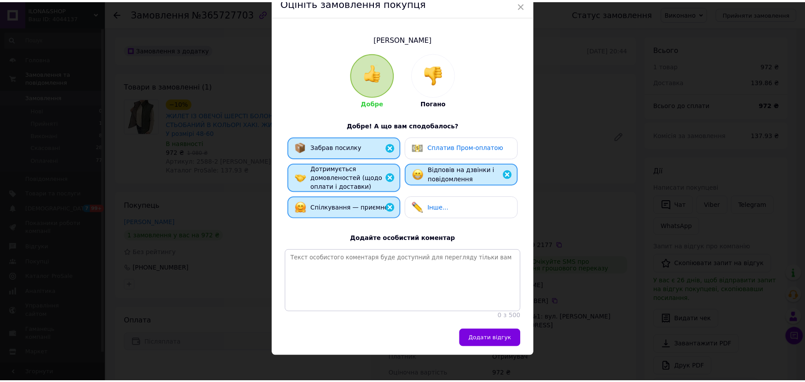
scroll to position [53, 0]
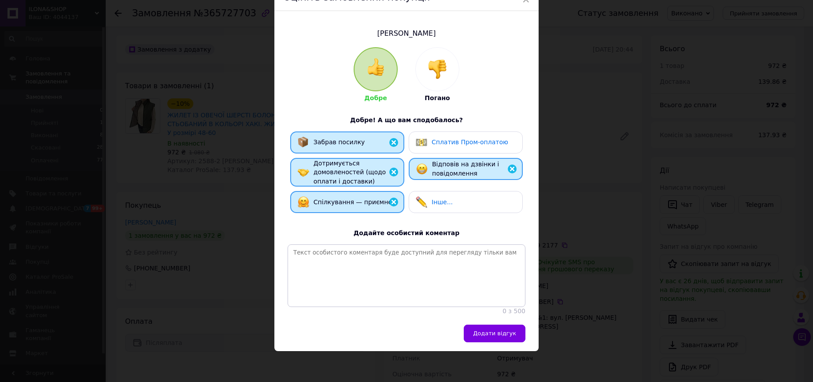
drag, startPoint x: 497, startPoint y: 333, endPoint x: 505, endPoint y: 326, distance: 10.9
click at [497, 333] on span "Додати відгук" at bounding box center [494, 333] width 43 height 7
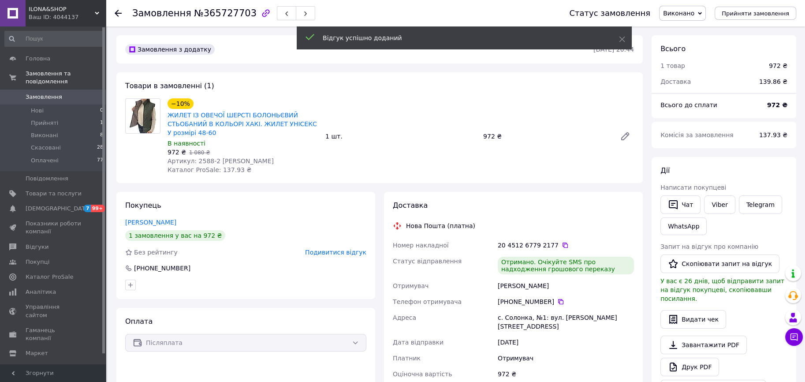
drag, startPoint x: 707, startPoint y: 265, endPoint x: 710, endPoint y: 238, distance: 27.4
click at [708, 263] on button "Скопіювати запит на відгук" at bounding box center [719, 263] width 119 height 19
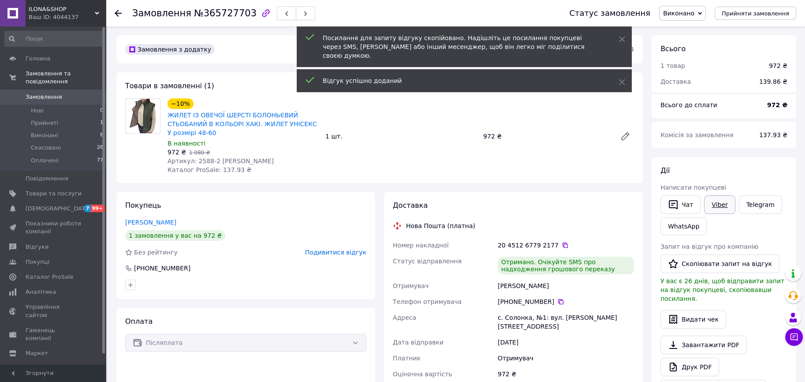
click at [720, 206] on link "Viber" at bounding box center [719, 204] width 31 height 19
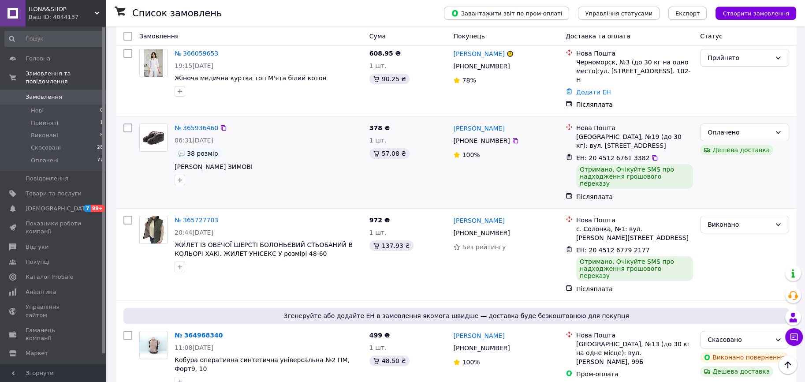
scroll to position [353, 0]
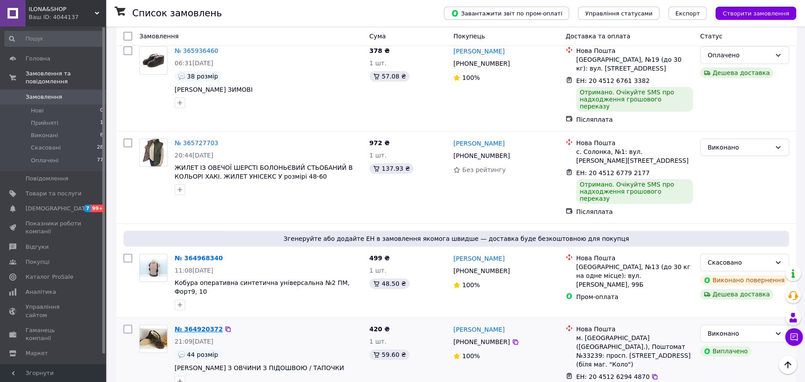
click at [203, 325] on link "№ 364920372" at bounding box center [199, 328] width 48 height 7
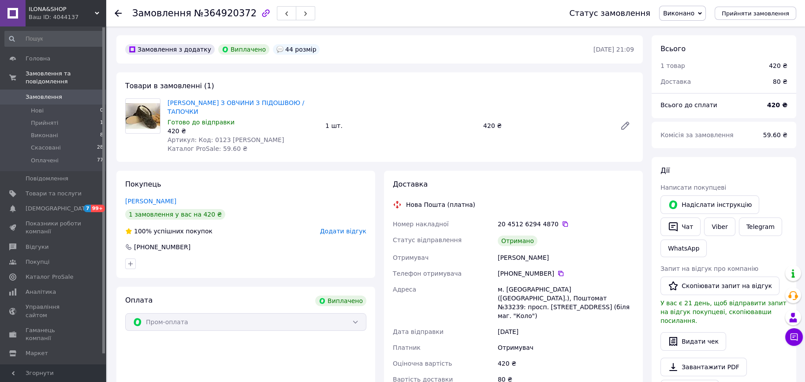
click at [338, 227] on span "Додати відгук" at bounding box center [343, 230] width 46 height 7
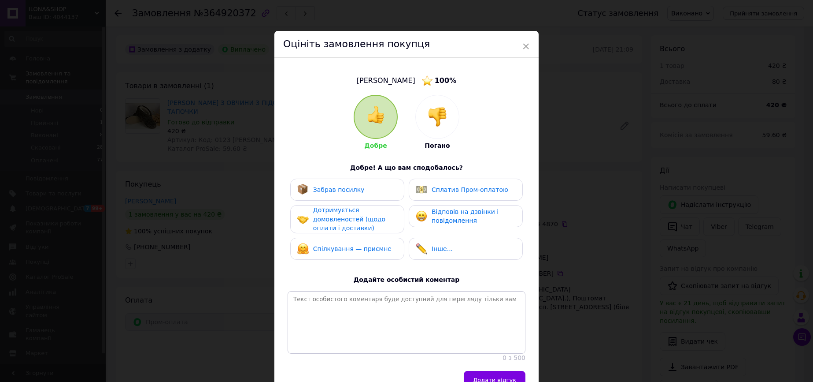
drag, startPoint x: 336, startPoint y: 251, endPoint x: 329, endPoint y: 218, distance: 33.8
click at [335, 248] on span "Спілкування — приємне" at bounding box center [352, 248] width 78 height 7
click at [329, 216] on span "Дотримується домовленостей (щодо оплати і доставки)" at bounding box center [349, 218] width 72 height 25
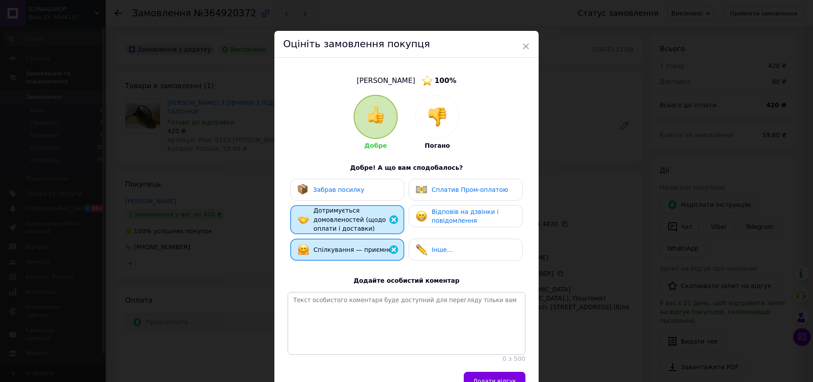
click at [326, 188] on span "Забрав посилку" at bounding box center [339, 189] width 52 height 7
click at [452, 223] on span "Відповів на дзвінки і повідомлення" at bounding box center [465, 216] width 67 height 16
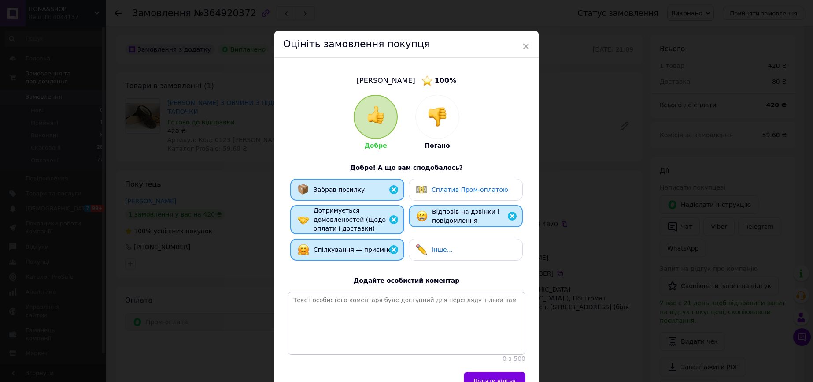
click at [465, 190] on span "Сплатив Пром-оплатою" at bounding box center [470, 189] width 77 height 7
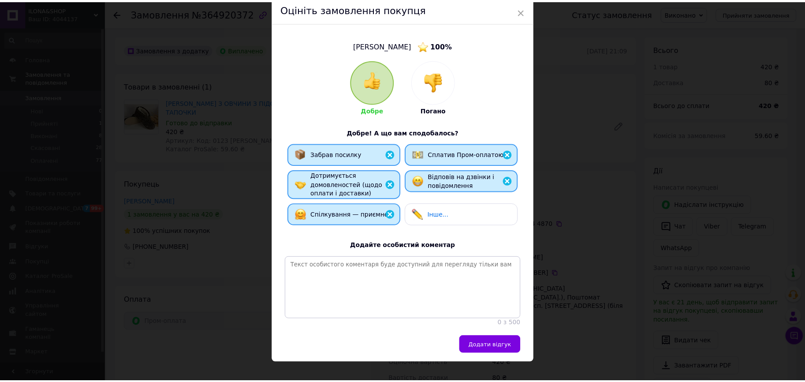
scroll to position [54, 0]
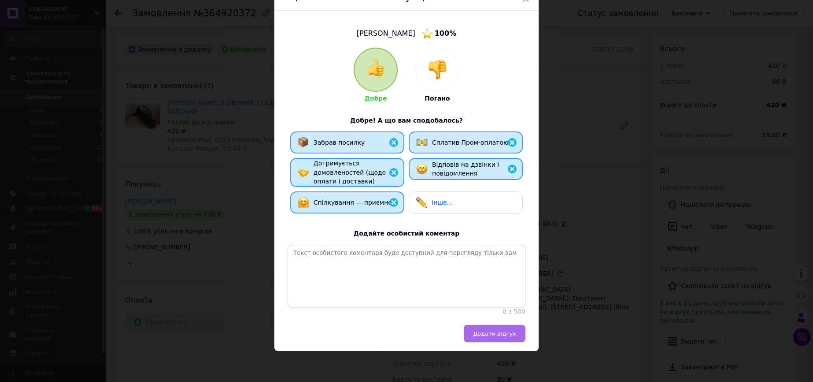
click at [487, 334] on span "Додати відгук" at bounding box center [494, 333] width 43 height 7
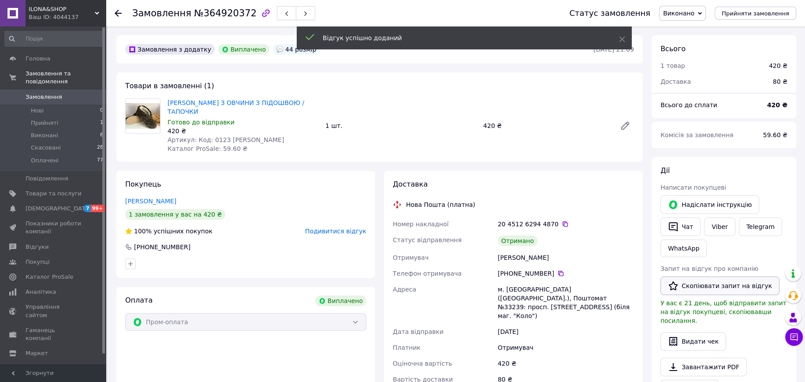
click at [718, 287] on button "Скопіювати запит на відгук" at bounding box center [719, 285] width 119 height 19
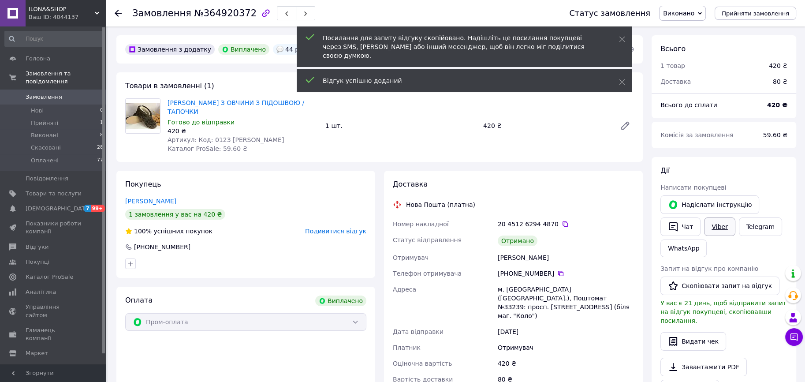
click at [717, 227] on link "Viber" at bounding box center [719, 226] width 31 height 19
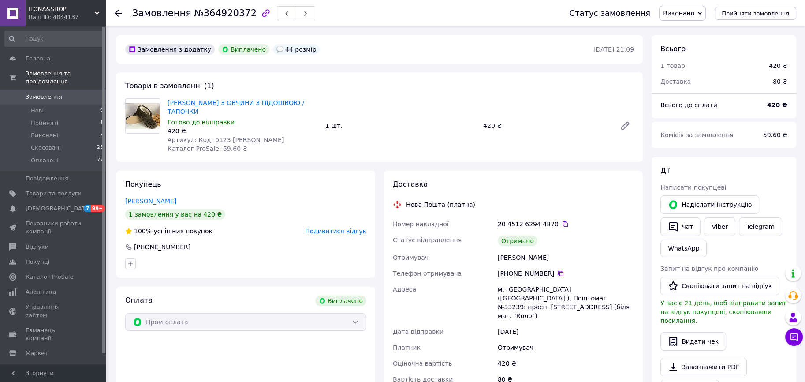
click at [690, 11] on span "Виконано" at bounding box center [678, 13] width 31 height 7
click at [686, 59] on li "Оплачено" at bounding box center [682, 57] width 46 height 13
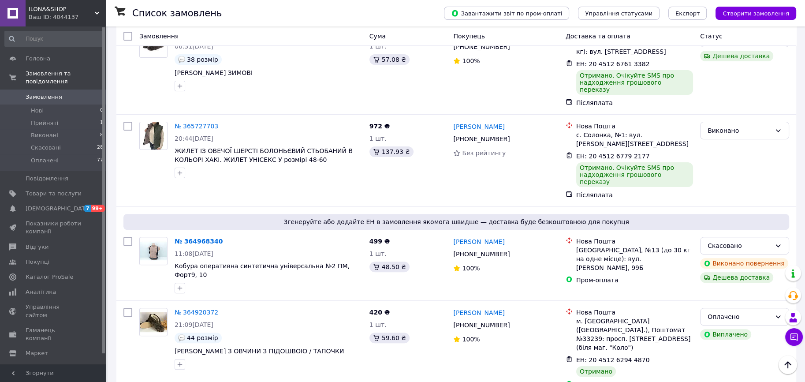
scroll to position [470, 0]
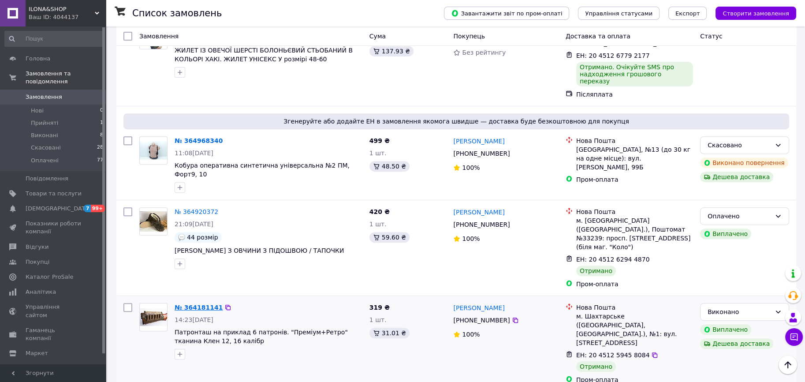
click at [188, 304] on link "№ 364181141" at bounding box center [199, 307] width 48 height 7
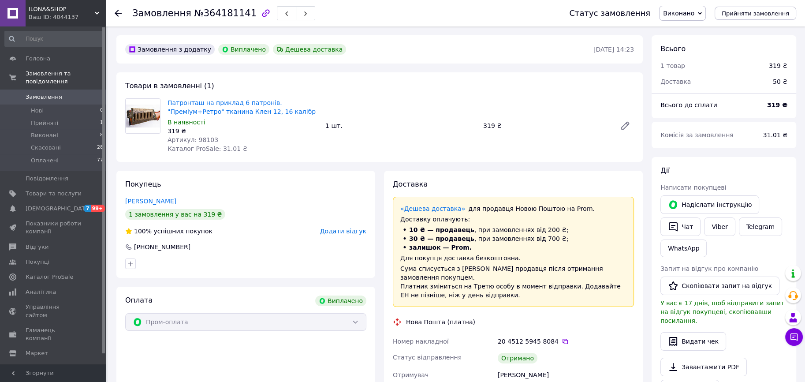
click at [342, 230] on span "Додати відгук" at bounding box center [343, 230] width 46 height 7
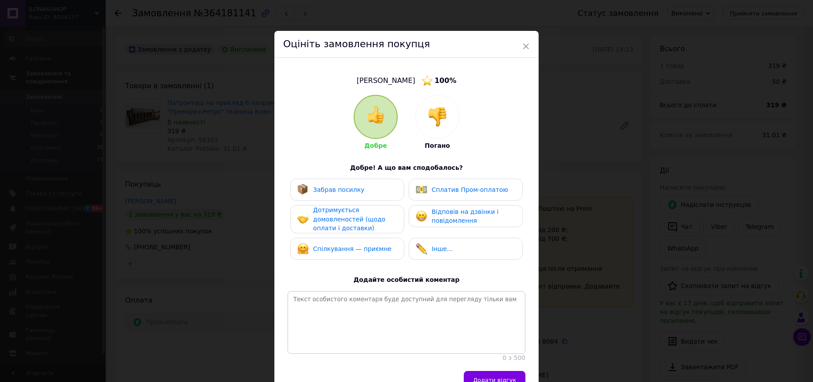
drag, startPoint x: 342, startPoint y: 243, endPoint x: 344, endPoint y: 223, distance: 20.9
click at [342, 245] on span "Спілкування — приємне" at bounding box center [352, 248] width 78 height 7
drag, startPoint x: 344, startPoint y: 221, endPoint x: 348, endPoint y: 198, distance: 22.7
click at [344, 216] on span "Дотримується домовленостей (щодо оплати і доставки)" at bounding box center [349, 218] width 72 height 25
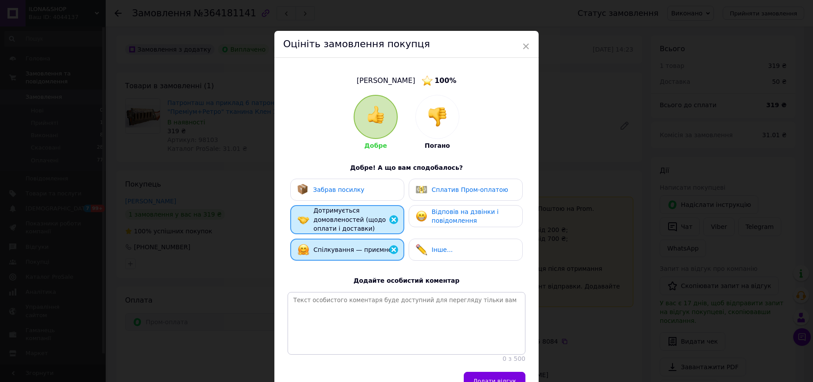
click at [348, 194] on div "Забрав посилку" at bounding box center [330, 189] width 67 height 11
click at [442, 213] on span "Відповів на дзвінки і повідомлення" at bounding box center [465, 216] width 67 height 16
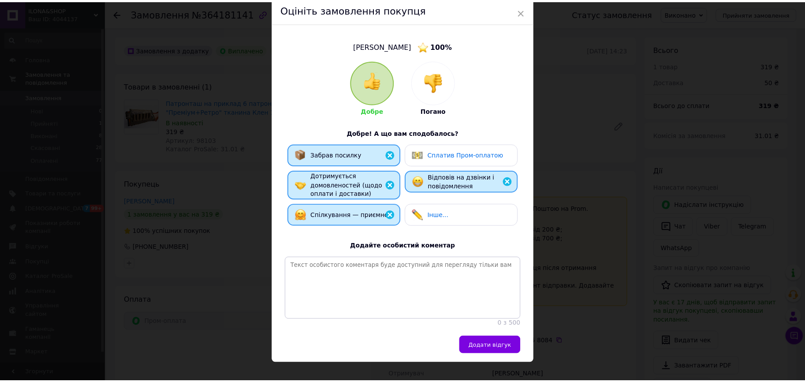
scroll to position [54, 0]
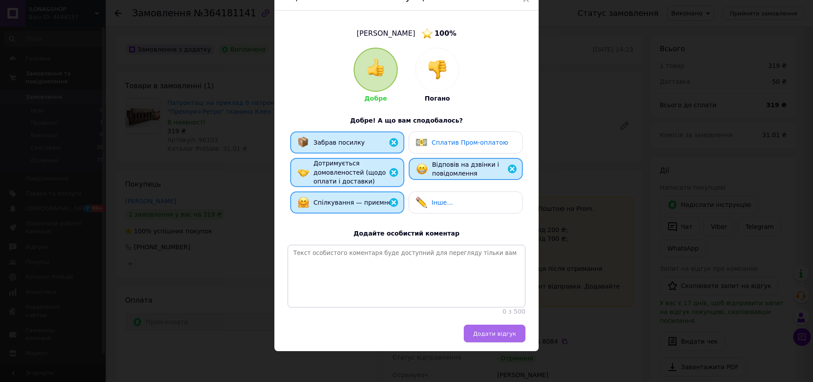
click at [509, 328] on button "Додати відгук" at bounding box center [495, 333] width 62 height 18
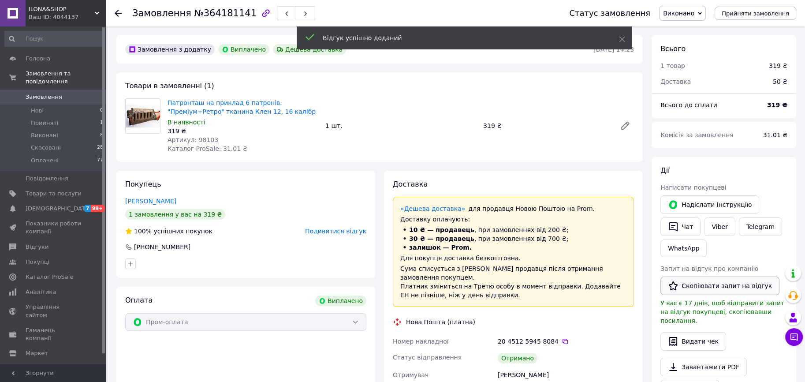
click at [703, 286] on button "Скопіювати запит на відгук" at bounding box center [719, 285] width 119 height 19
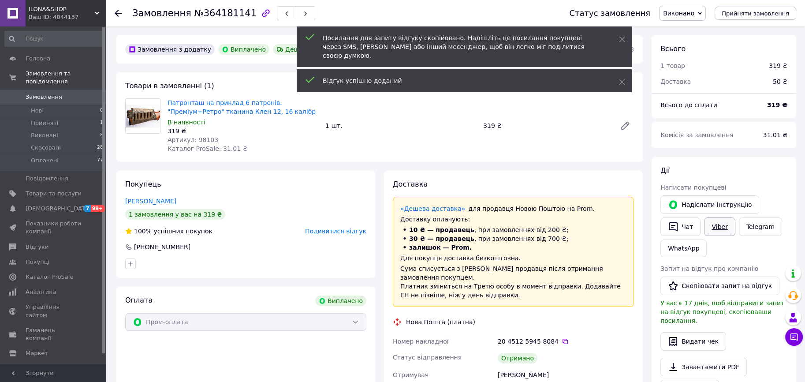
click at [722, 231] on link "Viber" at bounding box center [719, 226] width 31 height 19
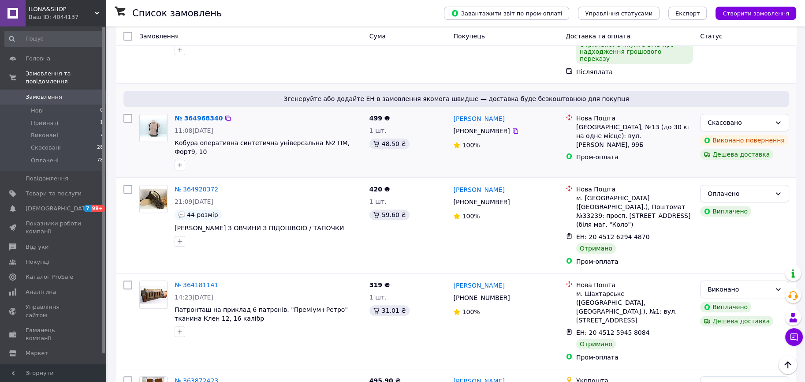
scroll to position [529, 0]
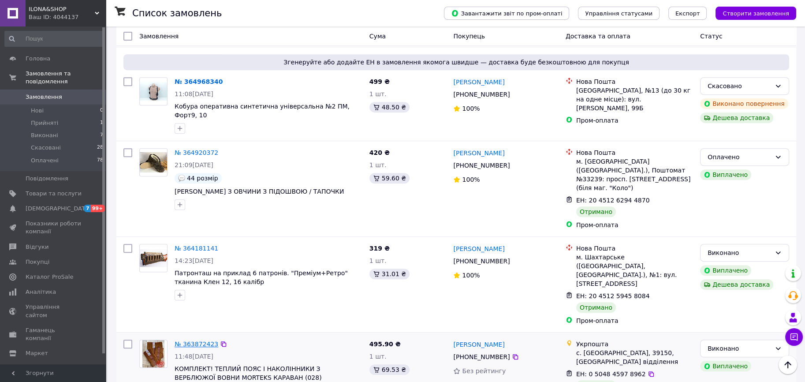
click at [197, 340] on link "№ 363872423" at bounding box center [197, 343] width 44 height 7
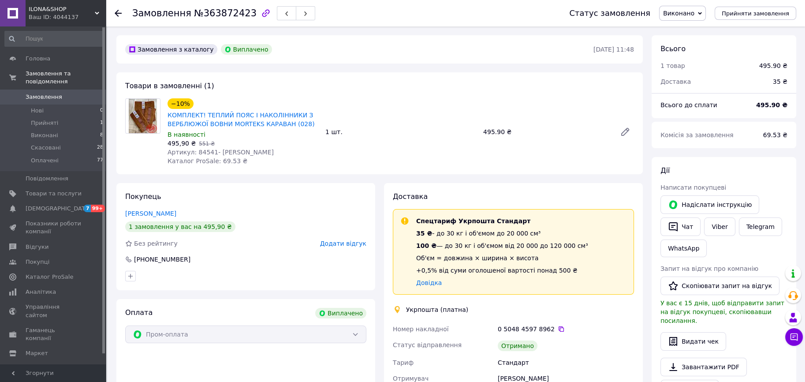
click at [350, 249] on div "Покупець Лашко Алла 1 замовлення у вас на 495,90 ₴ Без рейтингу Додати відгук +…" at bounding box center [245, 236] width 259 height 107
click at [350, 242] on span "Додати відгук" at bounding box center [343, 243] width 46 height 7
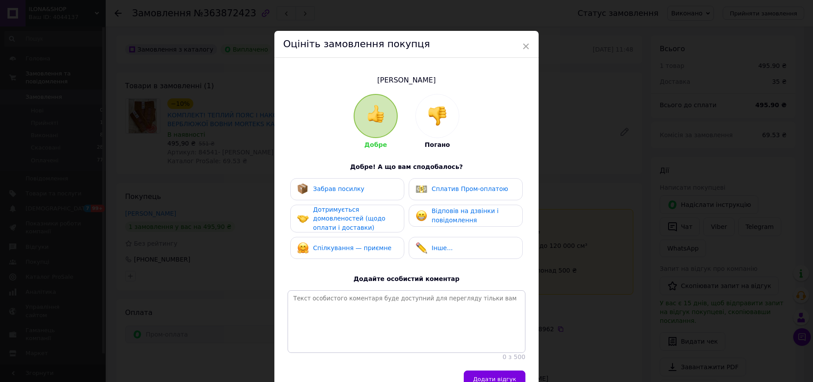
click at [351, 219] on span "Дотримується домовленостей (щодо оплати і доставки)" at bounding box center [349, 218] width 72 height 25
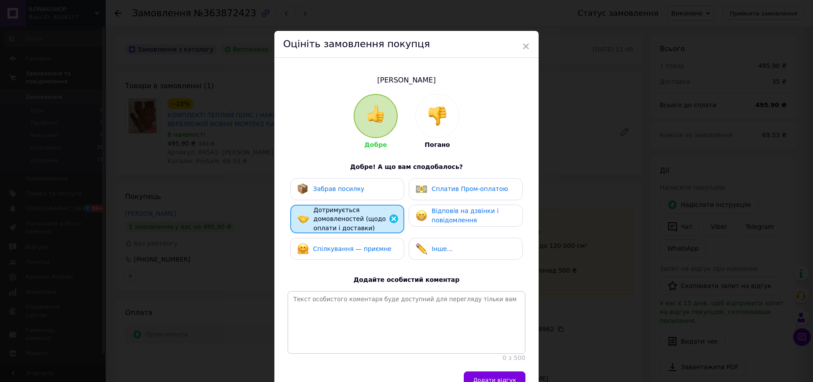
click at [353, 199] on div "Забрав посилку" at bounding box center [347, 189] width 114 height 22
click at [353, 188] on span "Забрав посилку" at bounding box center [339, 188] width 52 height 7
click at [345, 247] on span "Спілкування — приємне" at bounding box center [352, 248] width 78 height 7
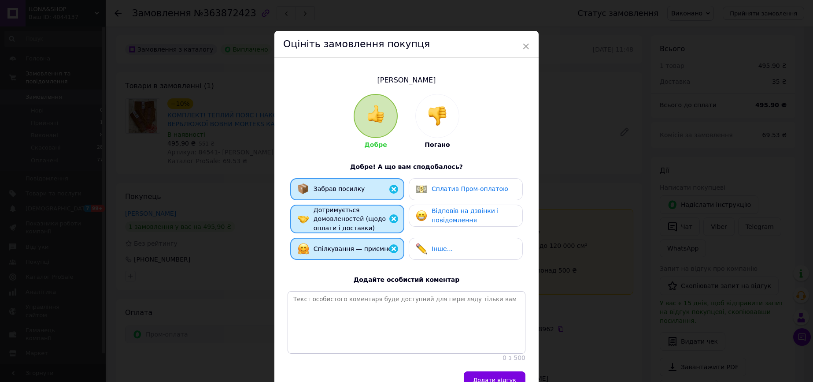
click at [437, 220] on span "Відповів на дзвінки і повідомлення" at bounding box center [465, 215] width 67 height 16
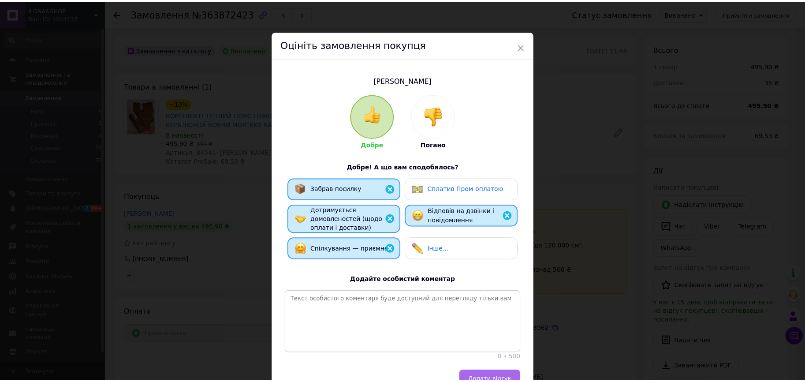
scroll to position [53, 0]
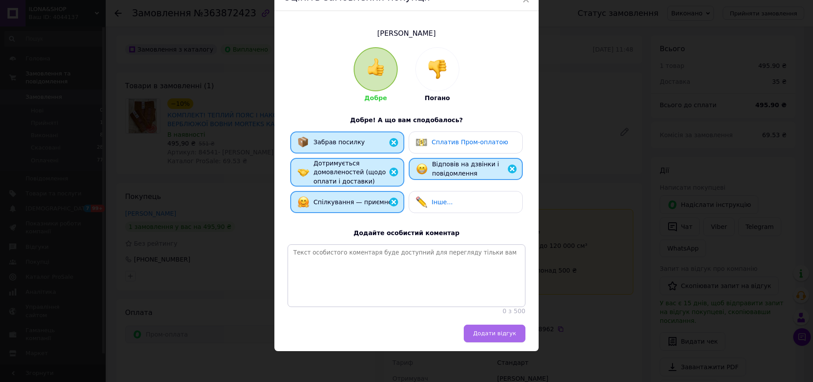
click at [498, 327] on button "Додати відгук" at bounding box center [495, 333] width 62 height 18
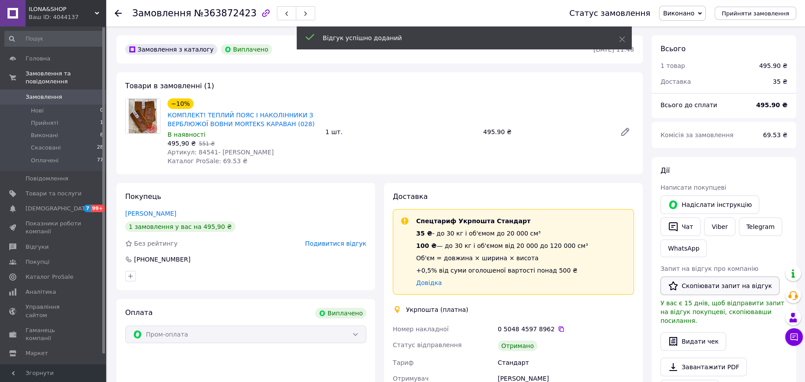
click at [728, 281] on button "Скопіювати запит на відгук" at bounding box center [719, 285] width 119 height 19
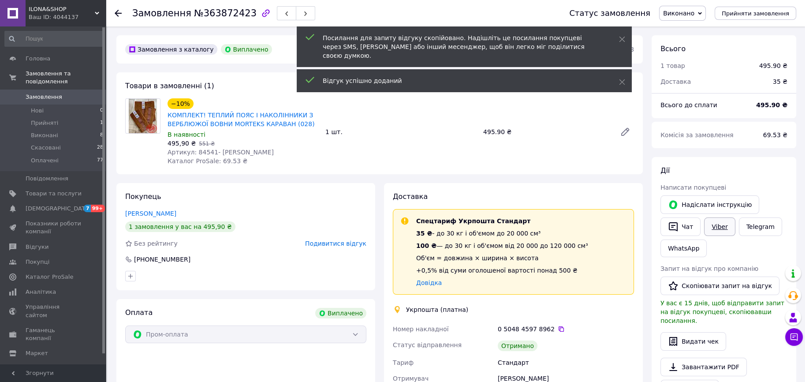
click at [721, 229] on link "Viber" at bounding box center [719, 226] width 31 height 19
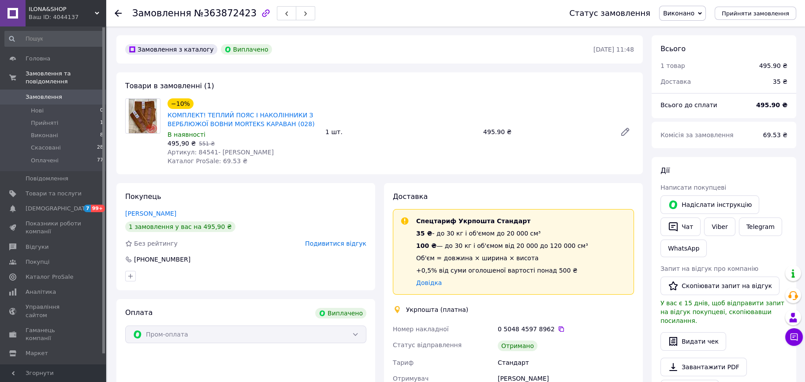
click at [683, 12] on span "Виконано" at bounding box center [678, 13] width 31 height 7
click at [691, 58] on li "Оплачено" at bounding box center [682, 57] width 46 height 13
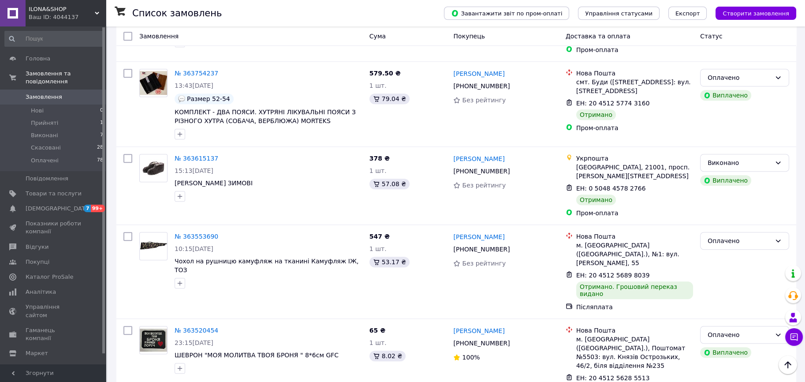
scroll to position [881, 0]
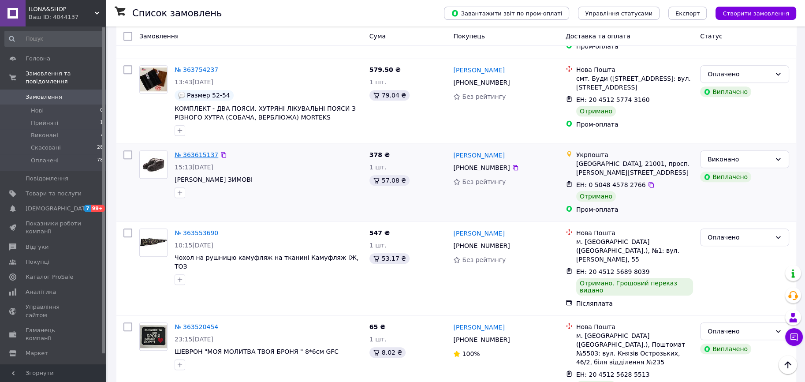
click at [194, 151] on link "№ 363615137" at bounding box center [197, 154] width 44 height 7
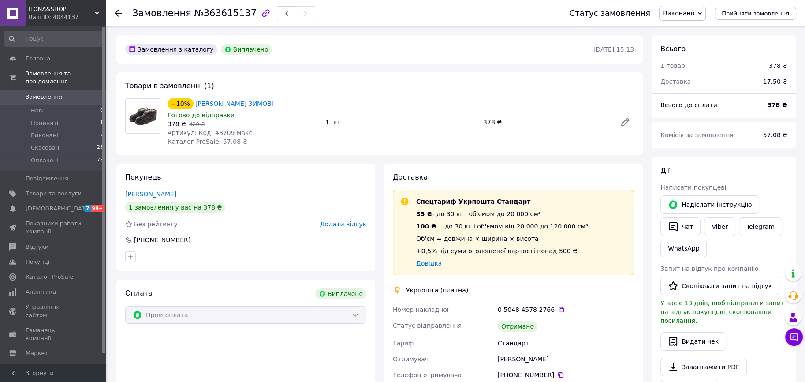
click at [345, 225] on span "Додати відгук" at bounding box center [343, 223] width 46 height 7
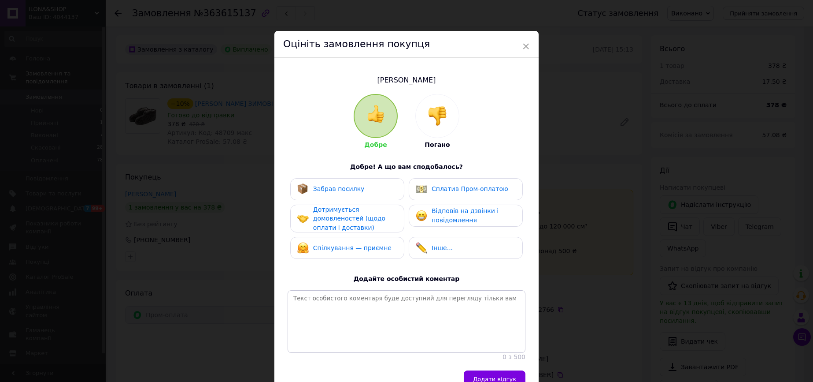
click at [340, 185] on span "Забрав посилку" at bounding box center [339, 188] width 52 height 7
click at [336, 210] on span "Дотримується домовленостей (щодо оплати і доставки)" at bounding box center [349, 218] width 72 height 25
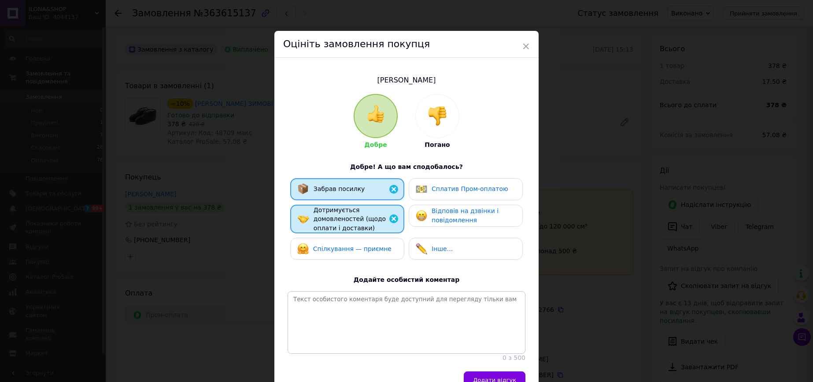
drag, startPoint x: 343, startPoint y: 249, endPoint x: 403, endPoint y: 218, distance: 67.6
click at [342, 246] on span "Спілкування — приємне" at bounding box center [352, 248] width 78 height 7
click at [432, 201] on div "Забрав посилку Сплатив Пром-оплатою Дотримується домовленостей (щодо оплати і д…" at bounding box center [407, 221] width 238 height 86
drag, startPoint x: 450, startPoint y: 189, endPoint x: 449, endPoint y: 208, distance: 19.0
click at [450, 194] on div "Сплатив Пром-оплатою" at bounding box center [466, 189] width 114 height 22
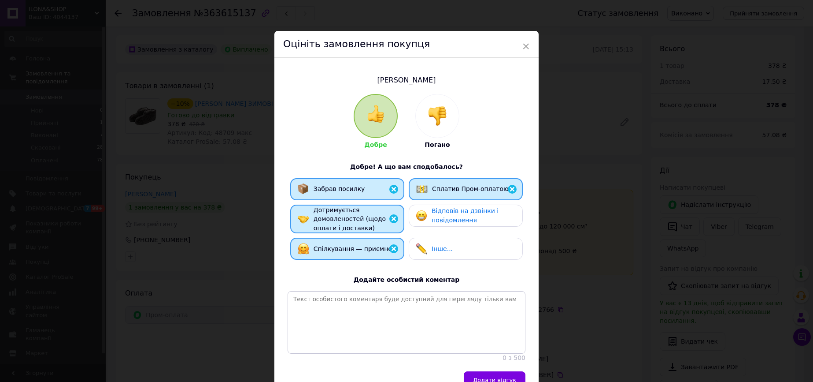
click at [448, 214] on span "Відповів на дзвінки і повідомлення" at bounding box center [465, 215] width 67 height 16
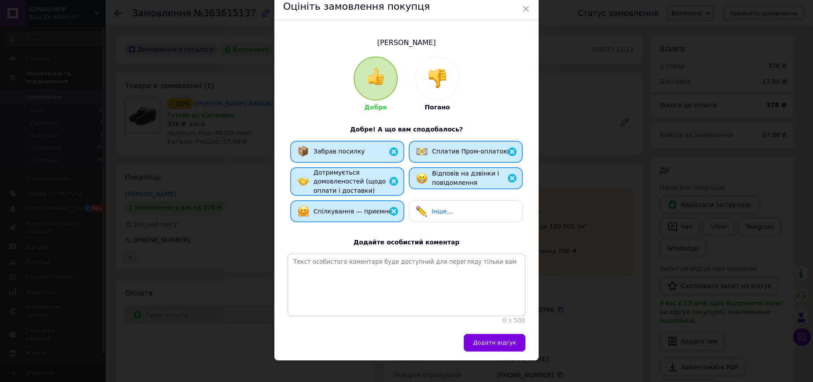
scroll to position [53, 0]
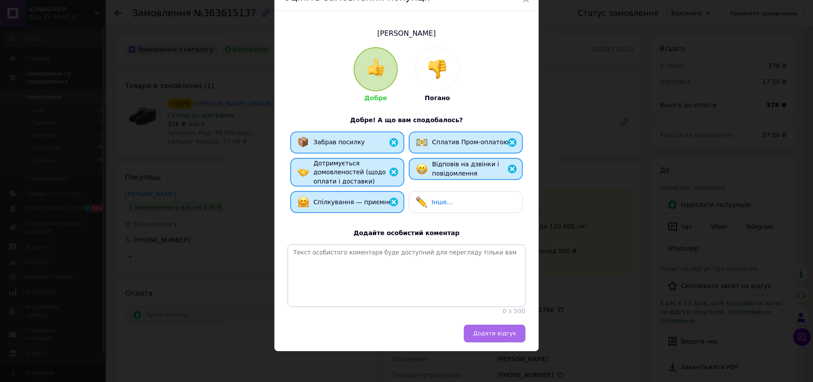
click at [492, 334] on span "Додати відгук" at bounding box center [494, 333] width 43 height 7
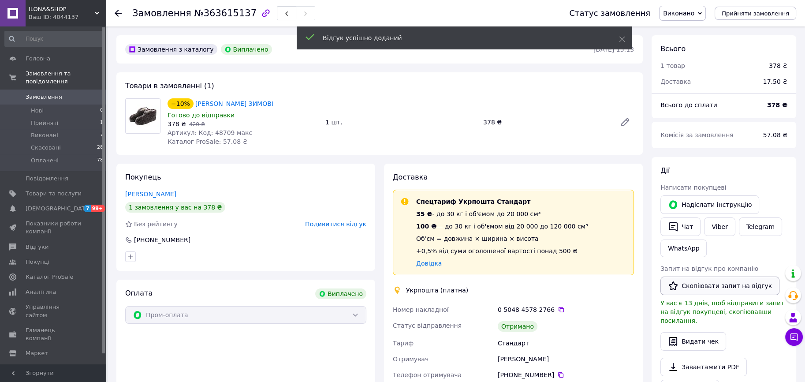
click at [718, 279] on button "Скопіювати запит на відгук" at bounding box center [719, 285] width 119 height 19
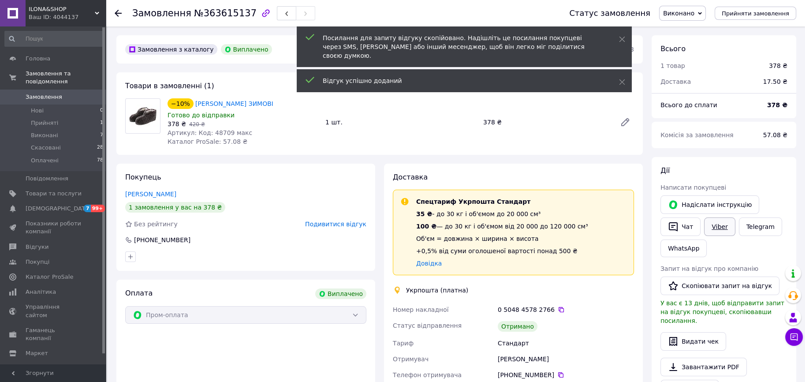
click at [723, 231] on link "Viber" at bounding box center [719, 226] width 31 height 19
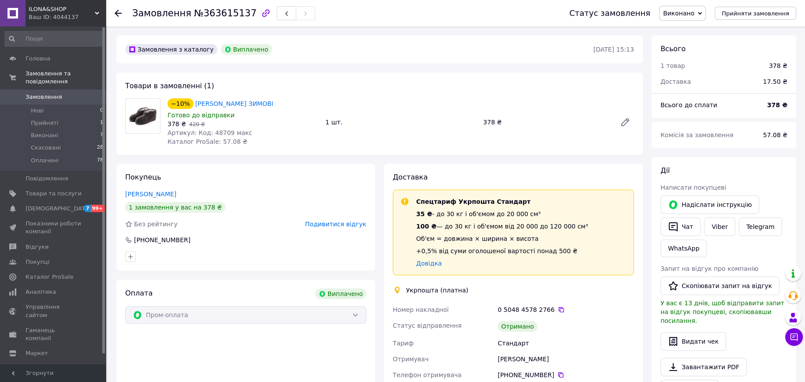
click at [683, 3] on div "Статус замовлення Виконано Прийнято Скасовано Оплачено Прийняти замовлення" at bounding box center [673, 13] width 245 height 26
click at [683, 18] on span "Виконано" at bounding box center [682, 13] width 47 height 15
click at [683, 57] on li "Оплачено" at bounding box center [682, 57] width 46 height 13
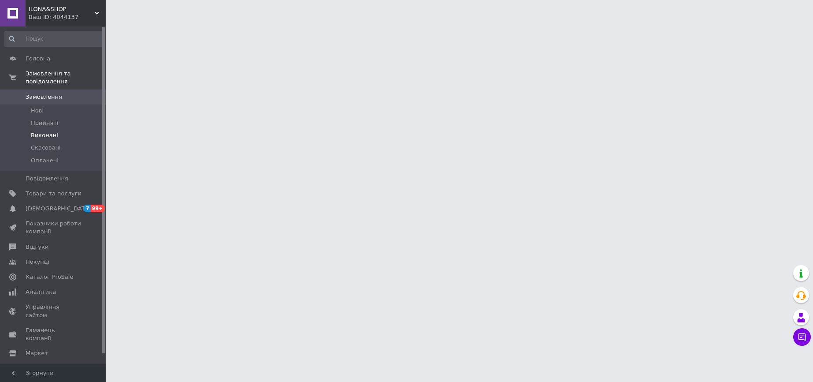
click at [61, 130] on li "Виконані" at bounding box center [54, 135] width 108 height 12
click at [39, 131] on span "Виконані" at bounding box center [44, 135] width 27 height 8
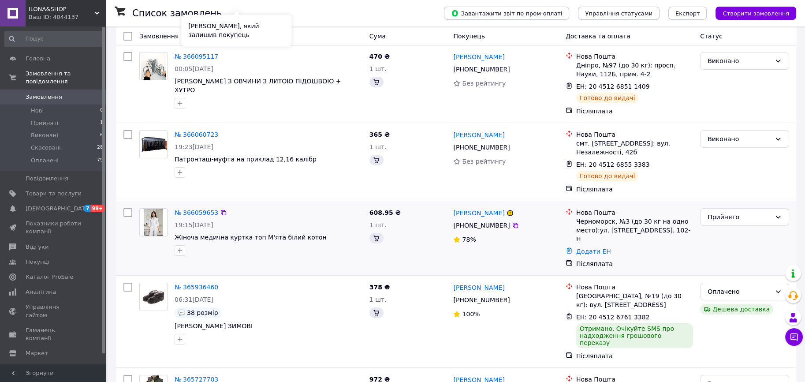
scroll to position [176, 0]
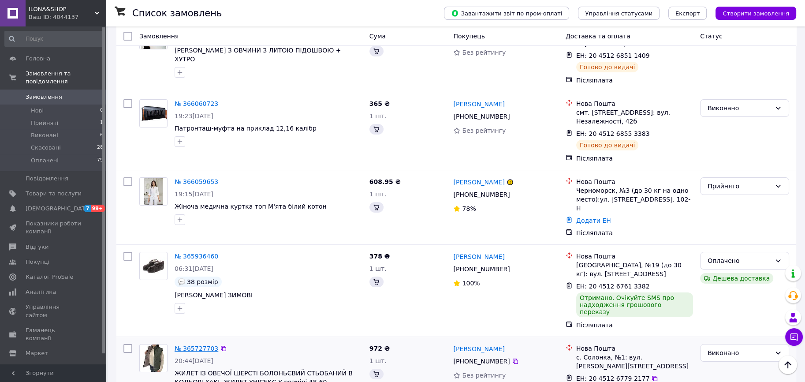
click at [202, 345] on link "№ 365727703" at bounding box center [197, 348] width 44 height 7
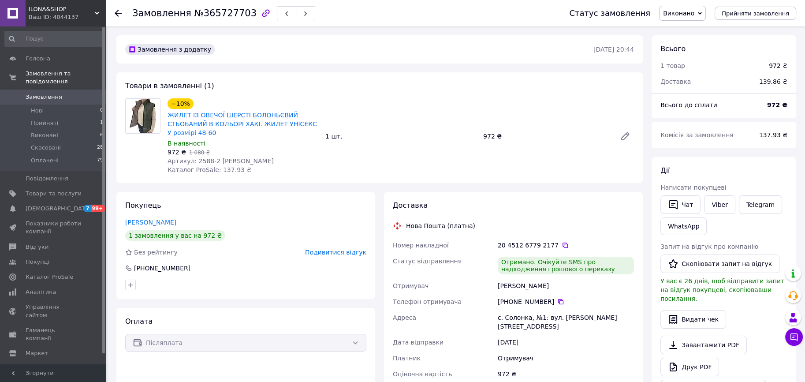
click at [686, 15] on span "Виконано" at bounding box center [678, 13] width 31 height 7
click at [682, 56] on li "Оплачено" at bounding box center [682, 57] width 46 height 13
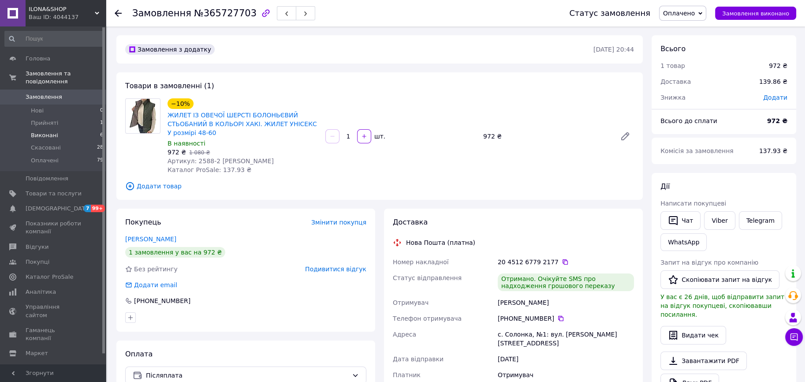
click at [49, 131] on span "Виконані" at bounding box center [44, 135] width 27 height 8
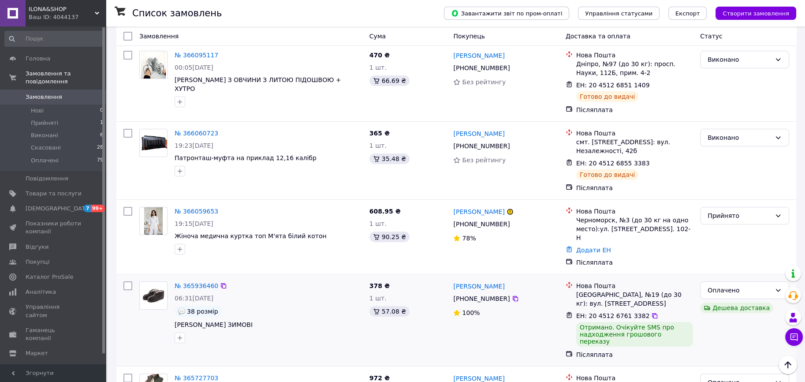
scroll to position [59, 0]
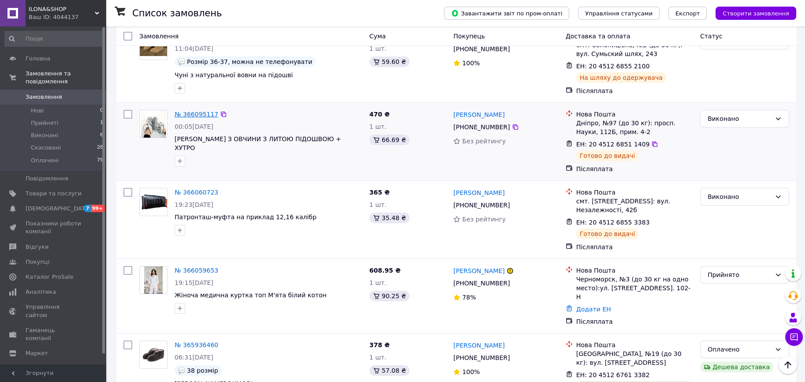
click at [187, 112] on link "№ 366095117" at bounding box center [197, 114] width 44 height 7
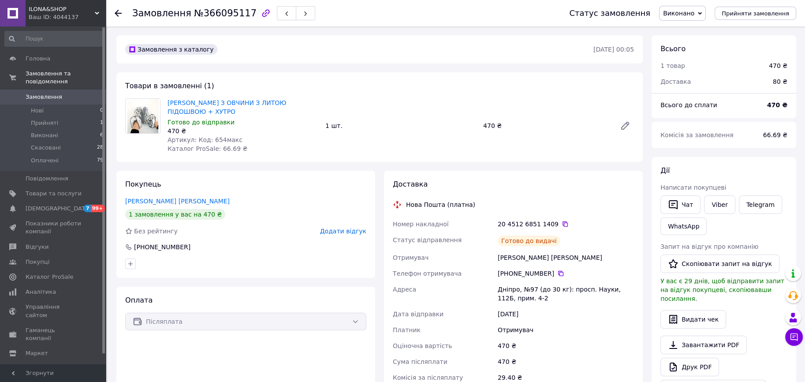
click at [36, 11] on span "ILONA&SHOP" at bounding box center [62, 9] width 66 height 8
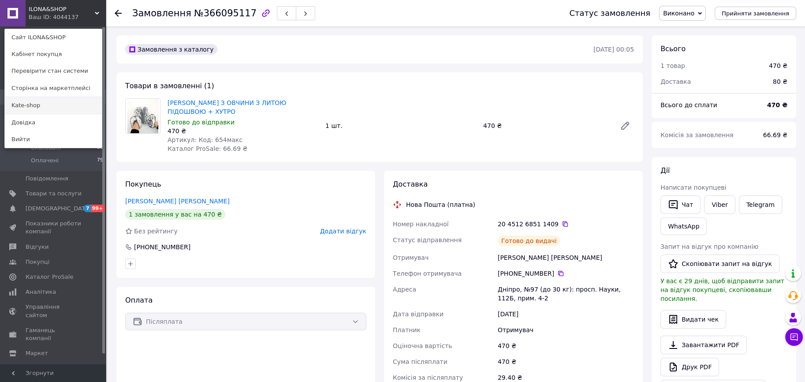
click at [50, 108] on link "Kate-shop" at bounding box center [53, 105] width 97 height 17
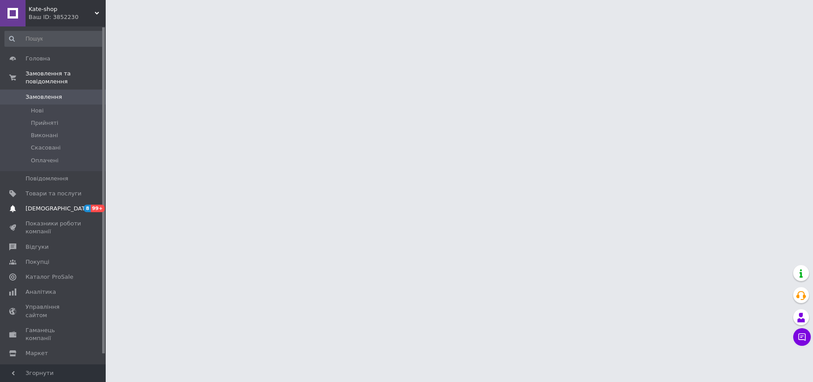
click at [60, 204] on span "[DEMOGRAPHIC_DATA]" at bounding box center [54, 208] width 56 height 8
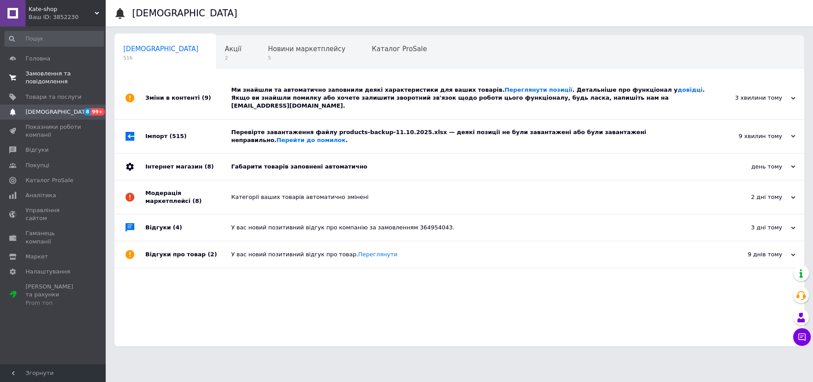
click at [35, 71] on span "Замовлення та повідомлення" at bounding box center [54, 78] width 56 height 16
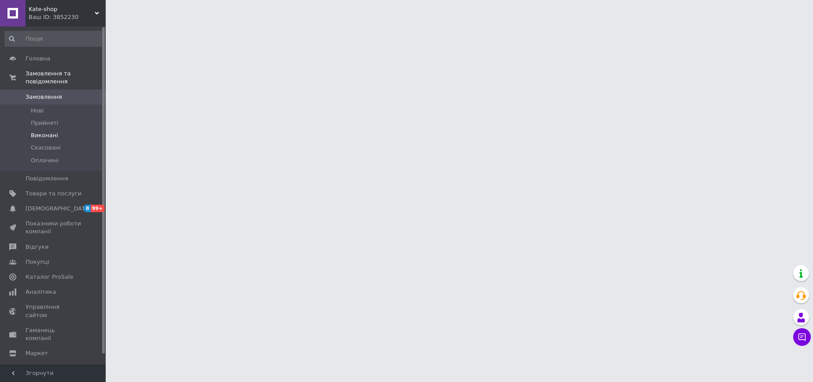
click at [60, 129] on li "Виконані" at bounding box center [54, 135] width 108 height 12
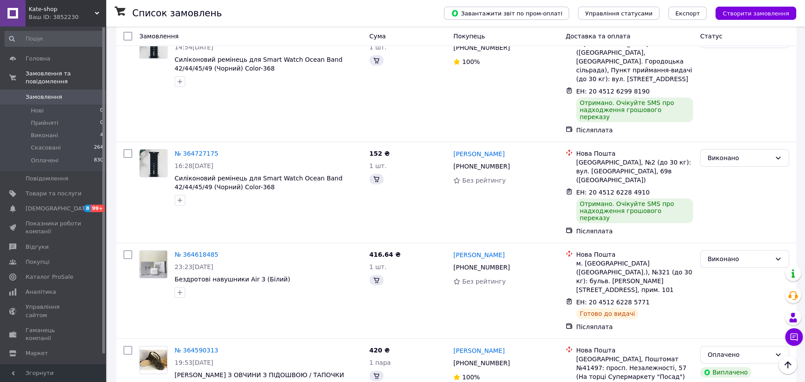
scroll to position [353, 0]
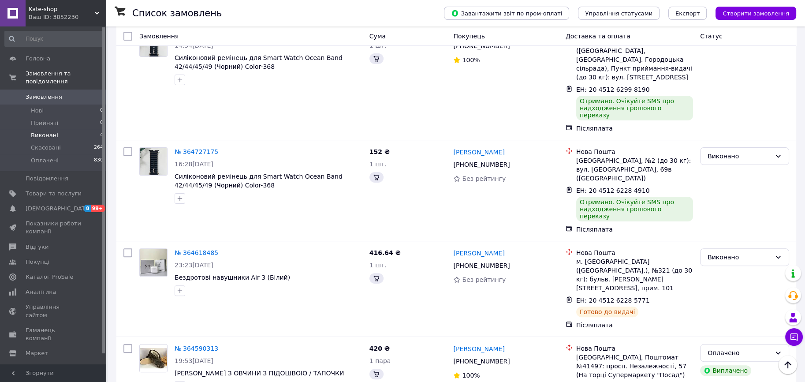
click at [50, 131] on span "Виконані" at bounding box center [44, 135] width 27 height 8
click at [49, 131] on span "Виконані" at bounding box center [44, 135] width 27 height 8
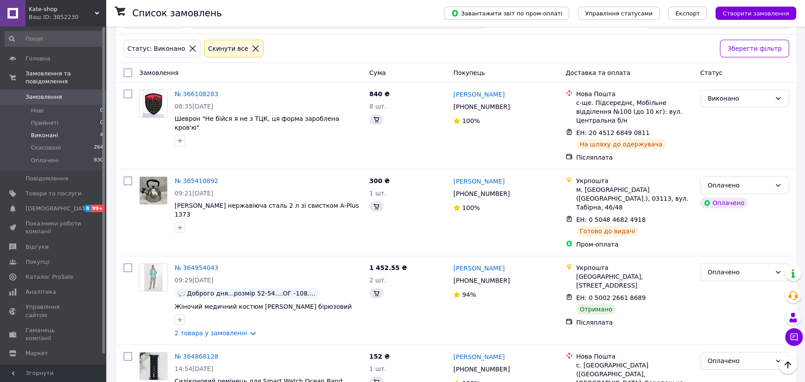
scroll to position [0, 0]
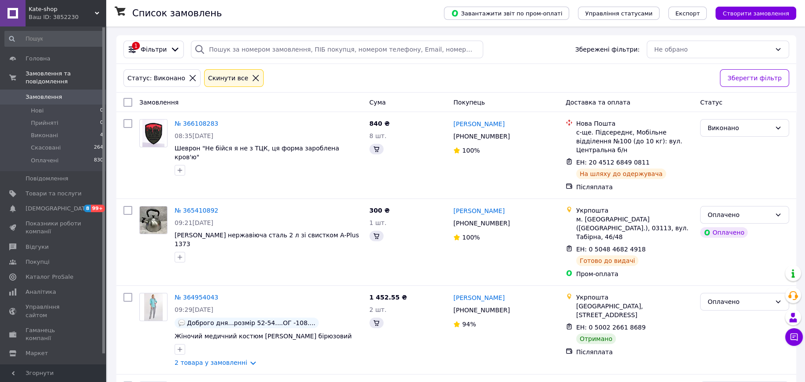
click at [252, 79] on icon at bounding box center [256, 78] width 8 height 8
